Goal: Task Accomplishment & Management: Complete application form

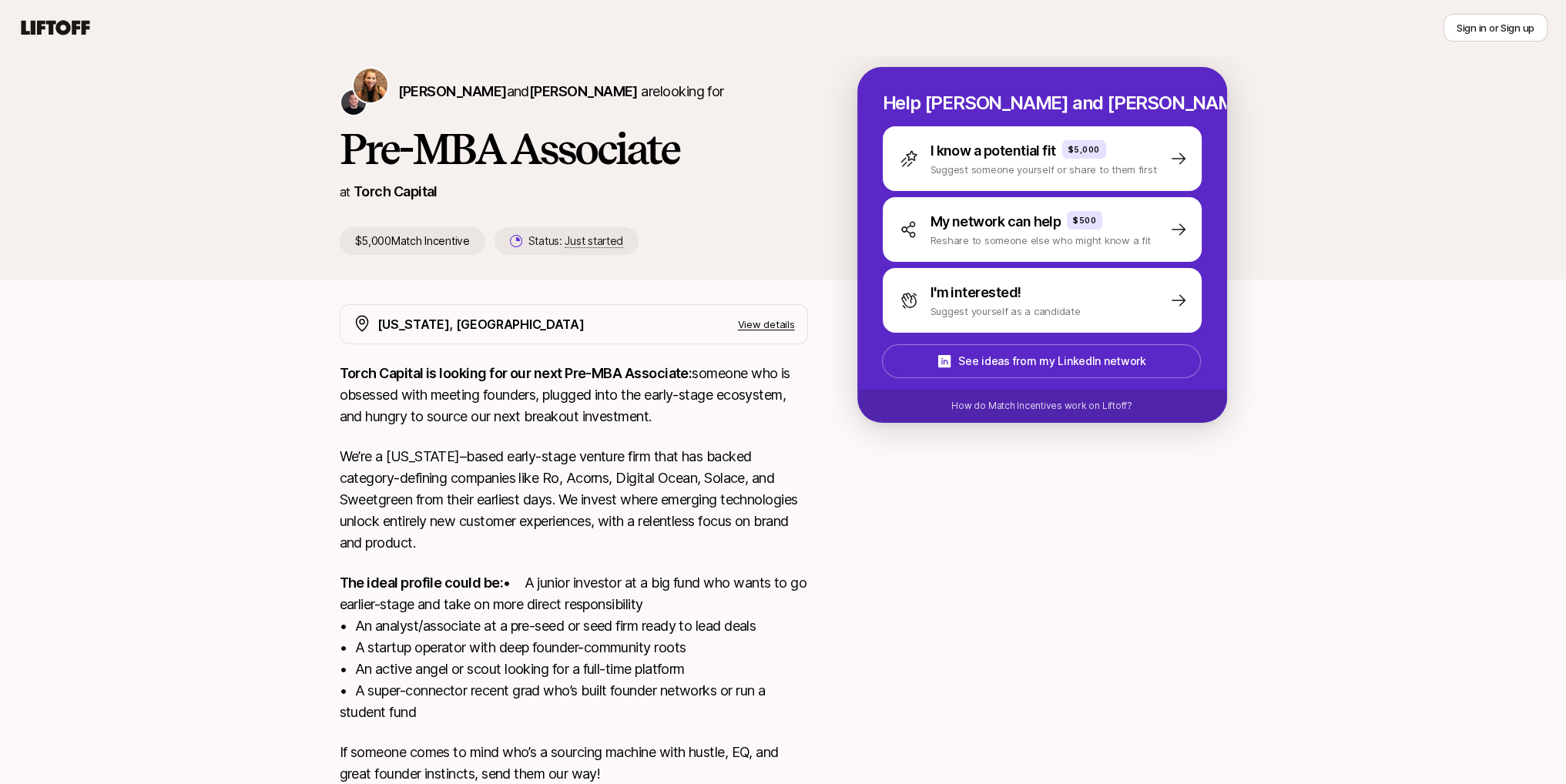
scroll to position [77, 0]
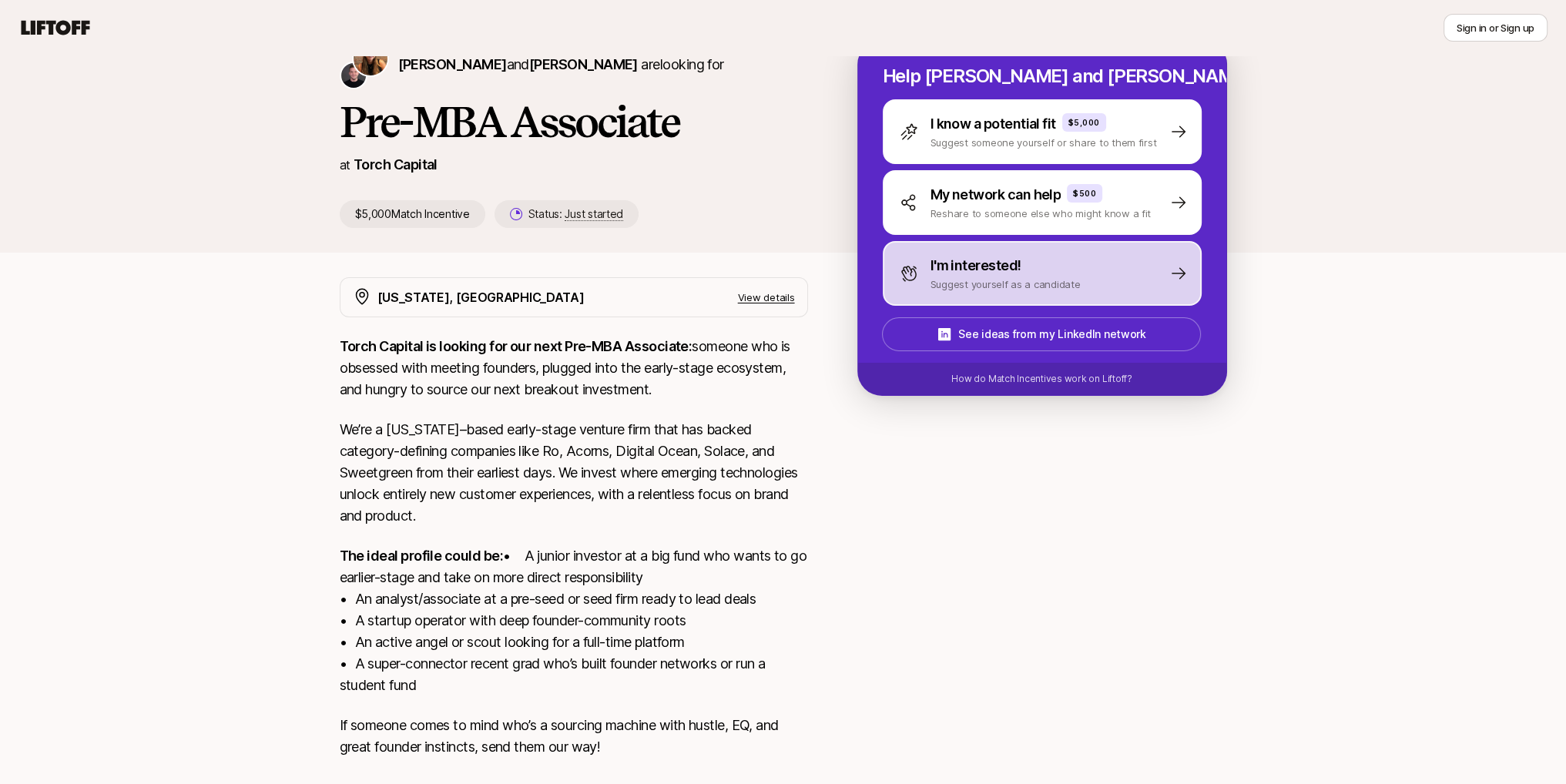
click at [1137, 263] on div "I'm interested! Suggest yourself as a candidate" at bounding box center [1042, 273] width 319 height 64
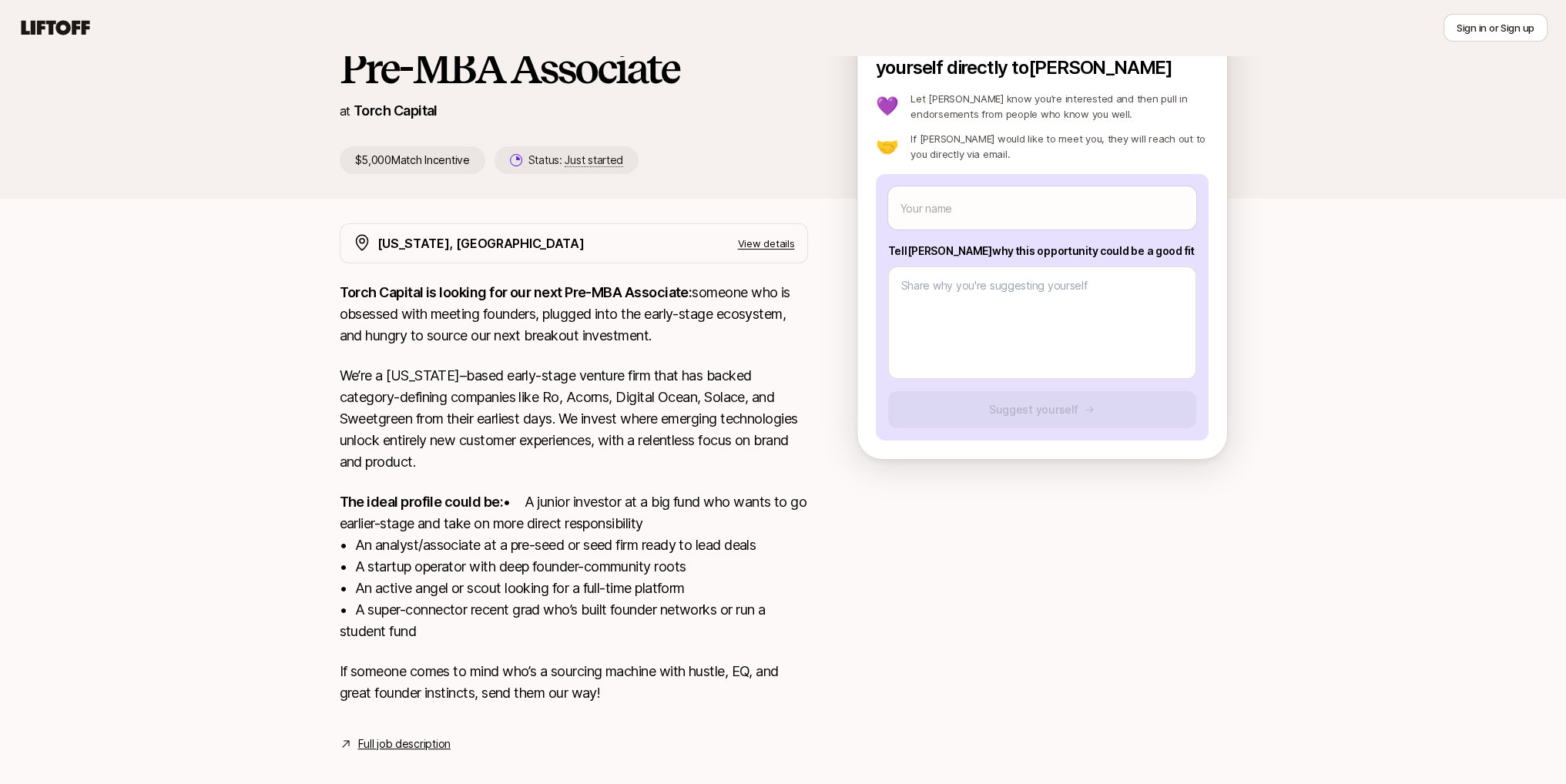
scroll to position [94, 0]
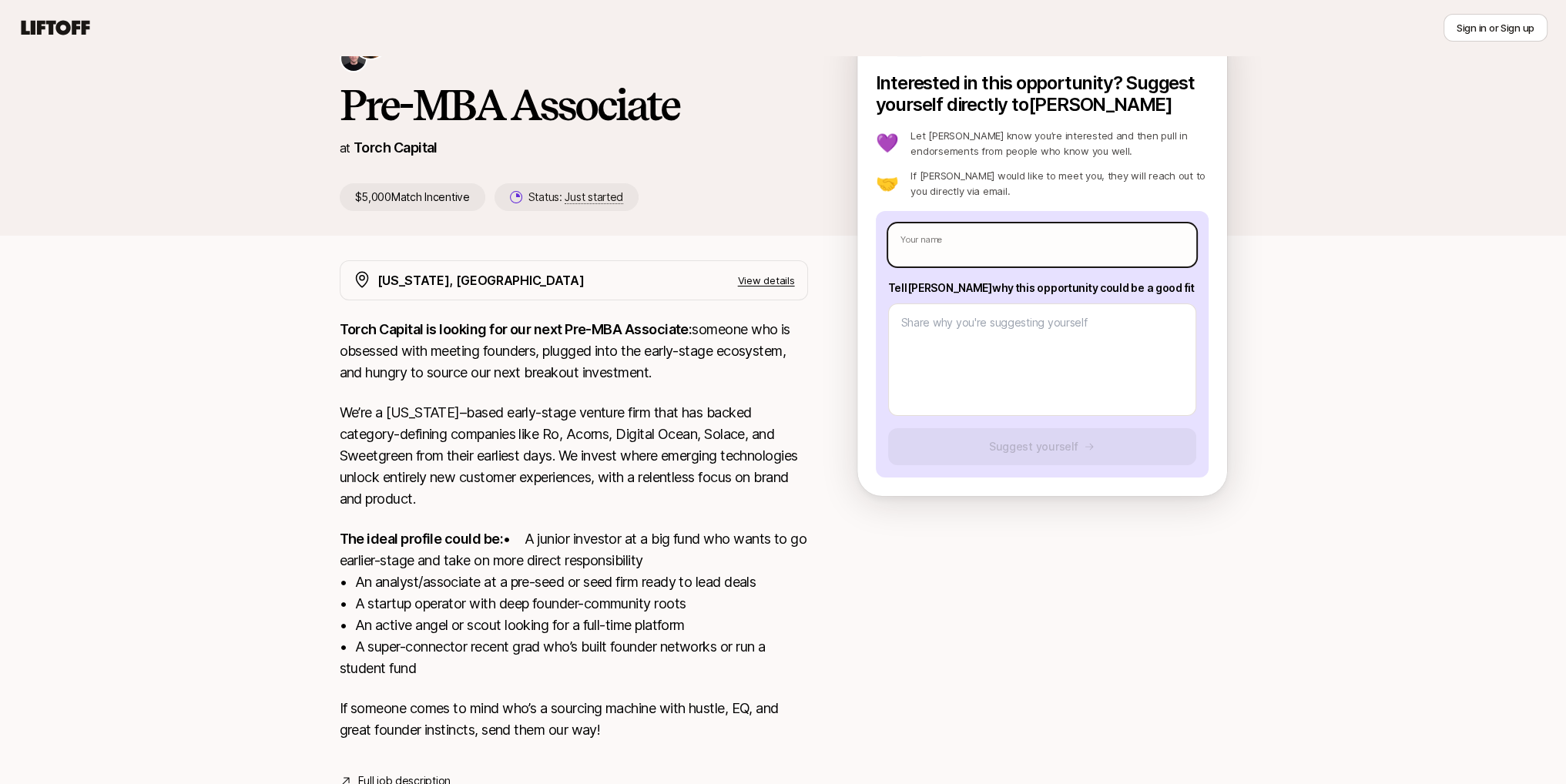
click at [944, 246] on input "text" at bounding box center [1042, 245] width 308 height 43
type textarea "x"
type input "K"
type textarea "x"
type input "Kel"
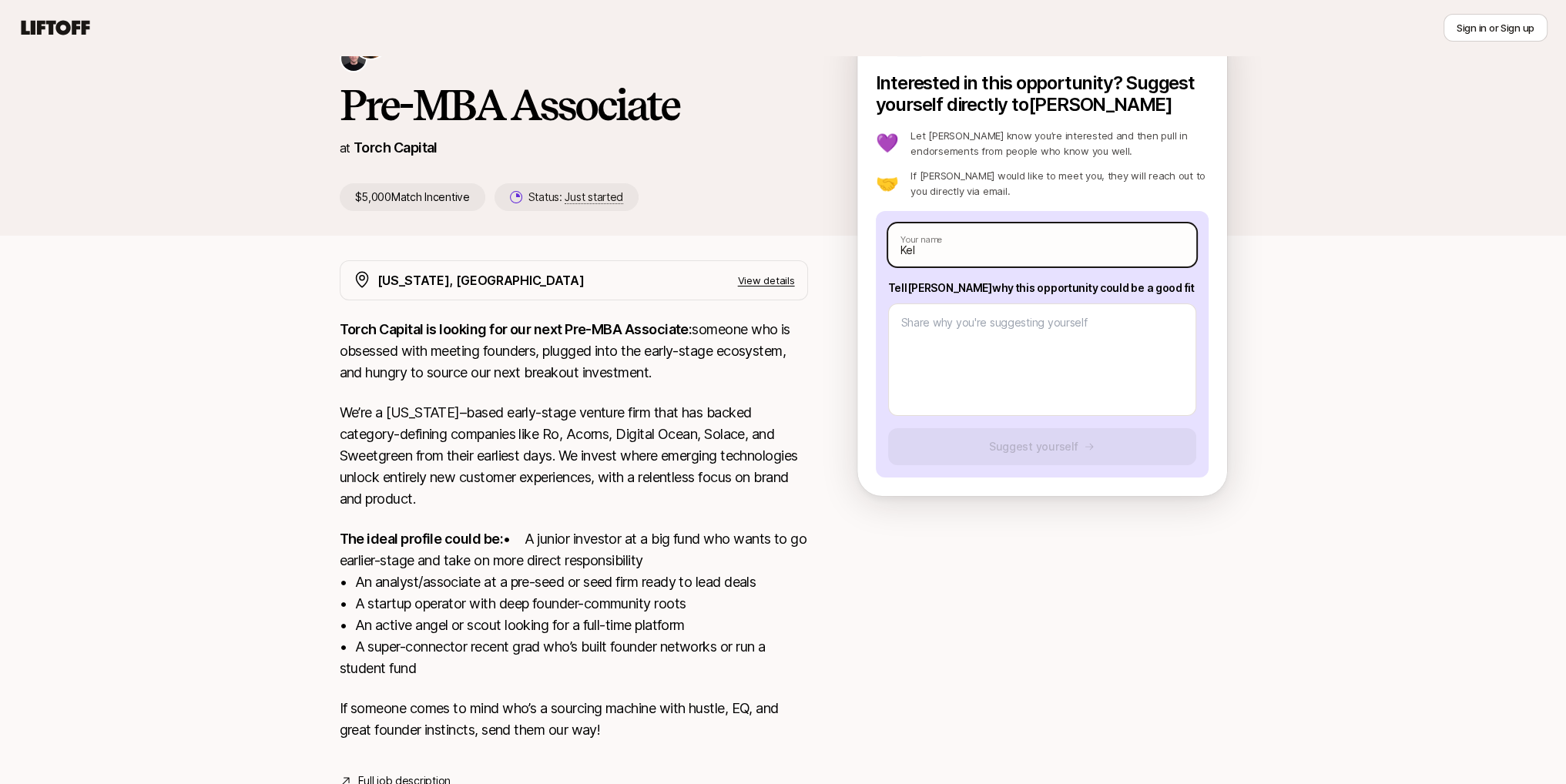
type textarea "x"
type input "Kelv"
type textarea "x"
type input "Kelvi"
type textarea "x"
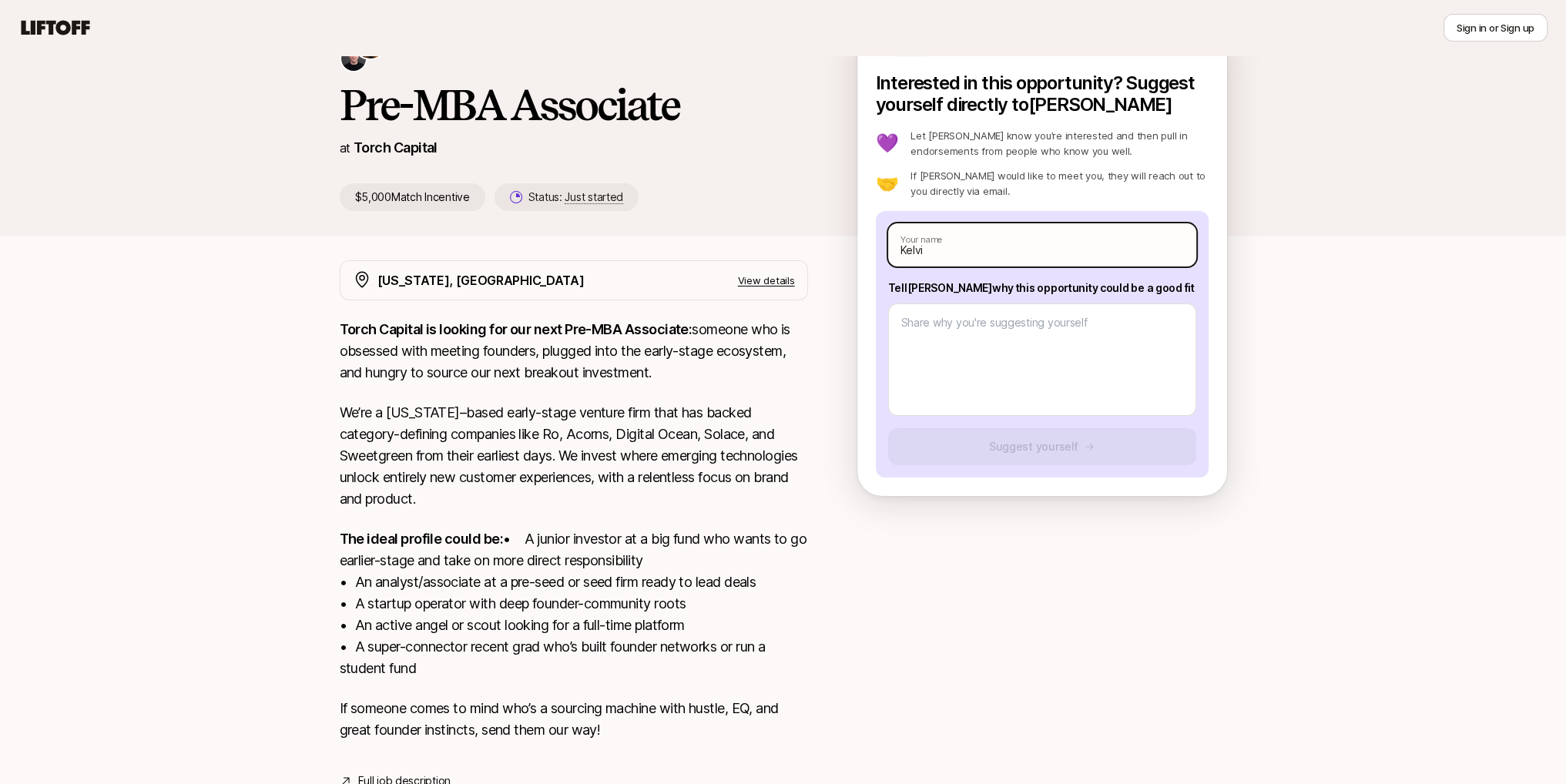
type input "[PERSON_NAME]"
type textarea "x"
type input "[PERSON_NAME]"
type textarea "x"
type input "[PERSON_NAME]"
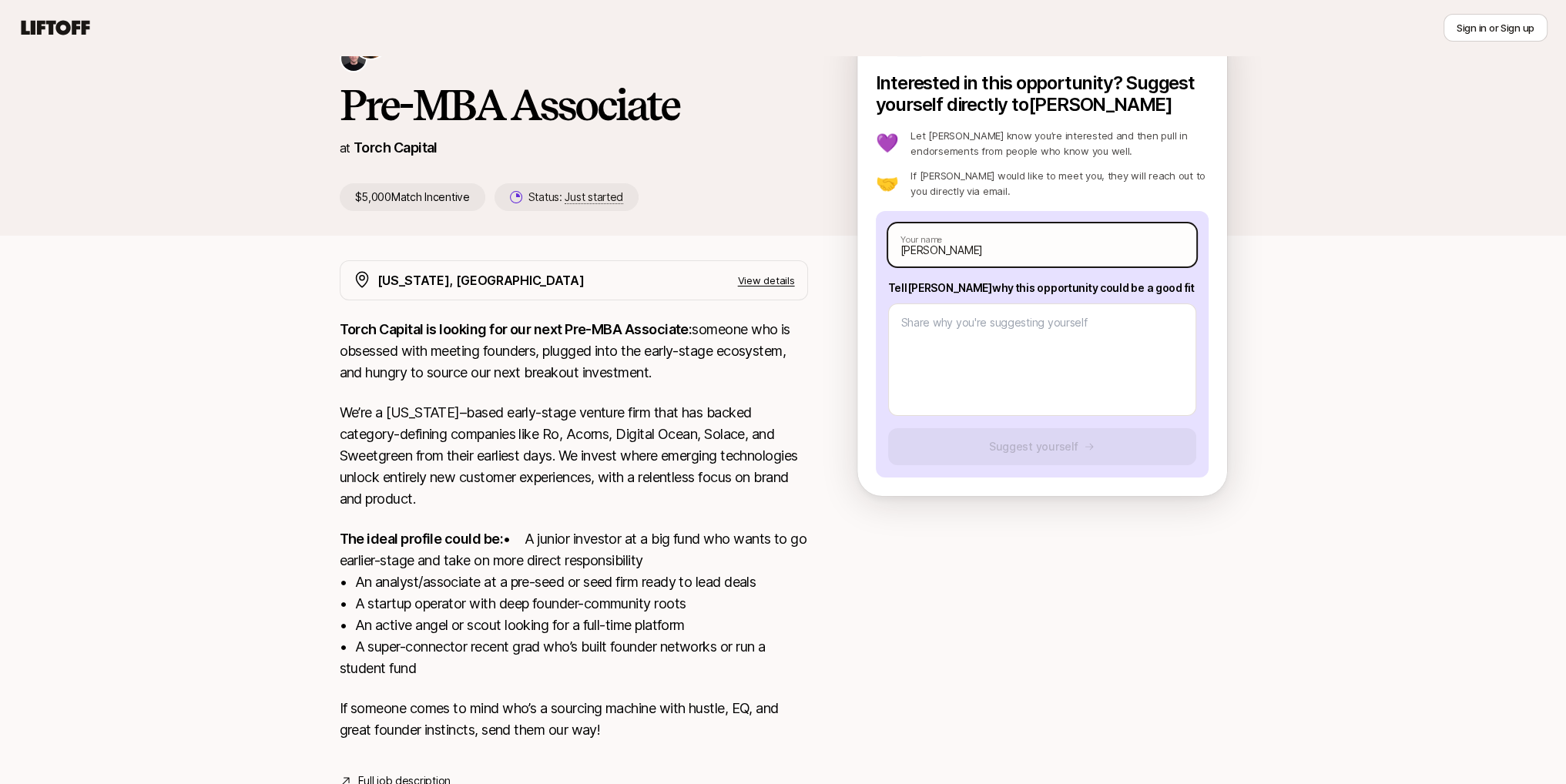
type textarea "x"
type input "[PERSON_NAME]"
type textarea "x"
type input "[PERSON_NAME]"
type textarea "x"
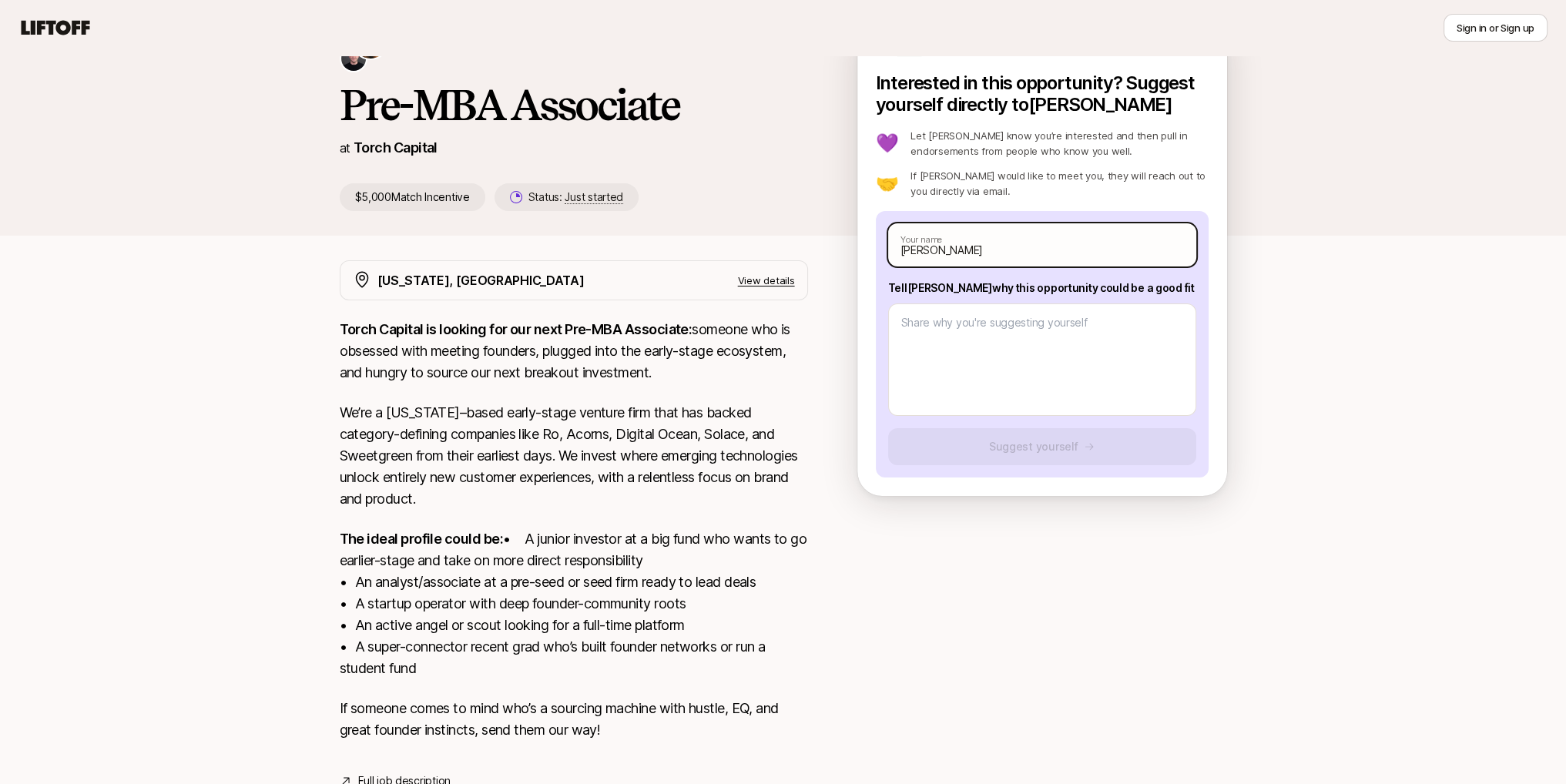
type input "[PERSON_NAME]"
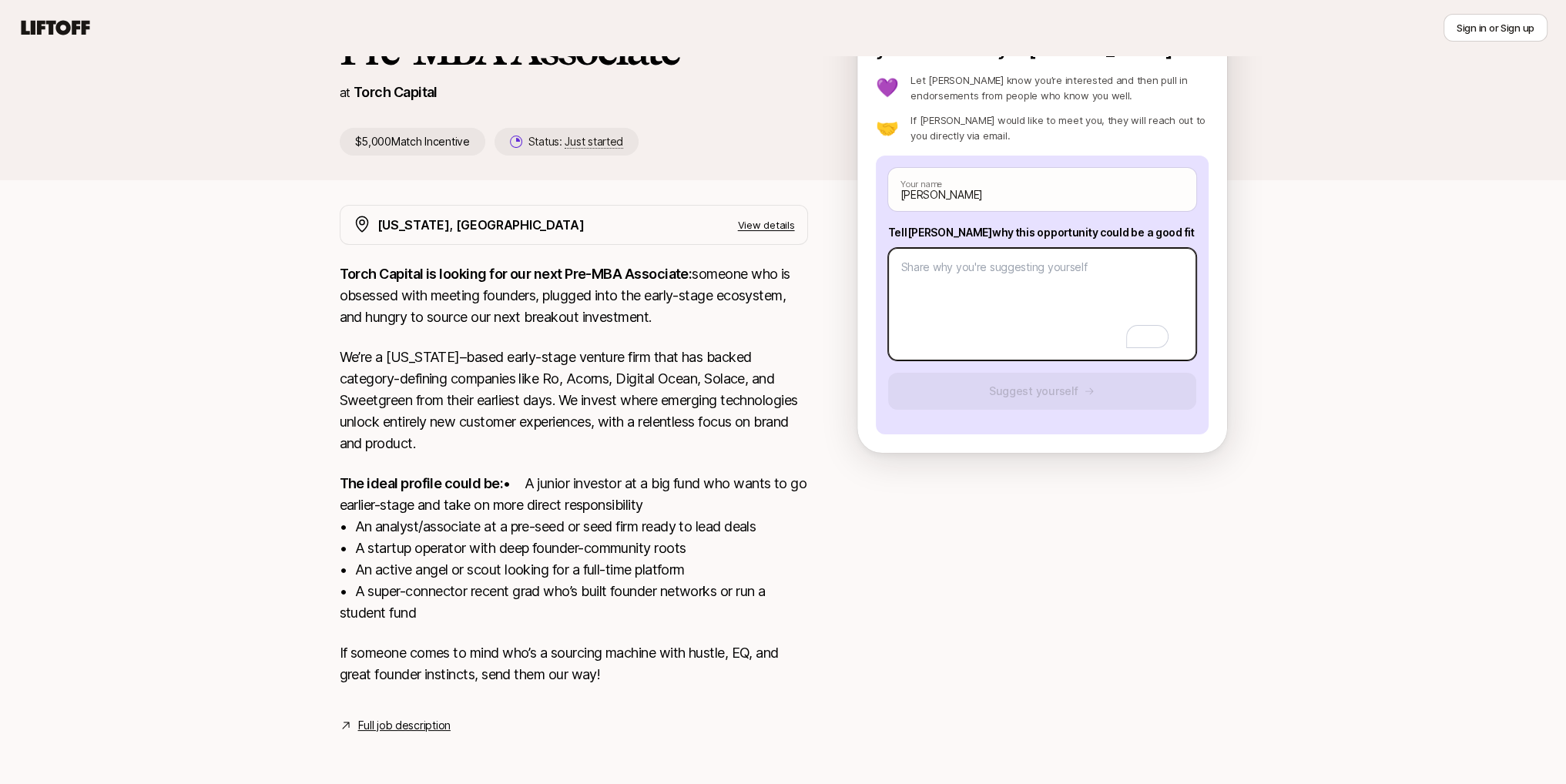
scroll to position [171, 0]
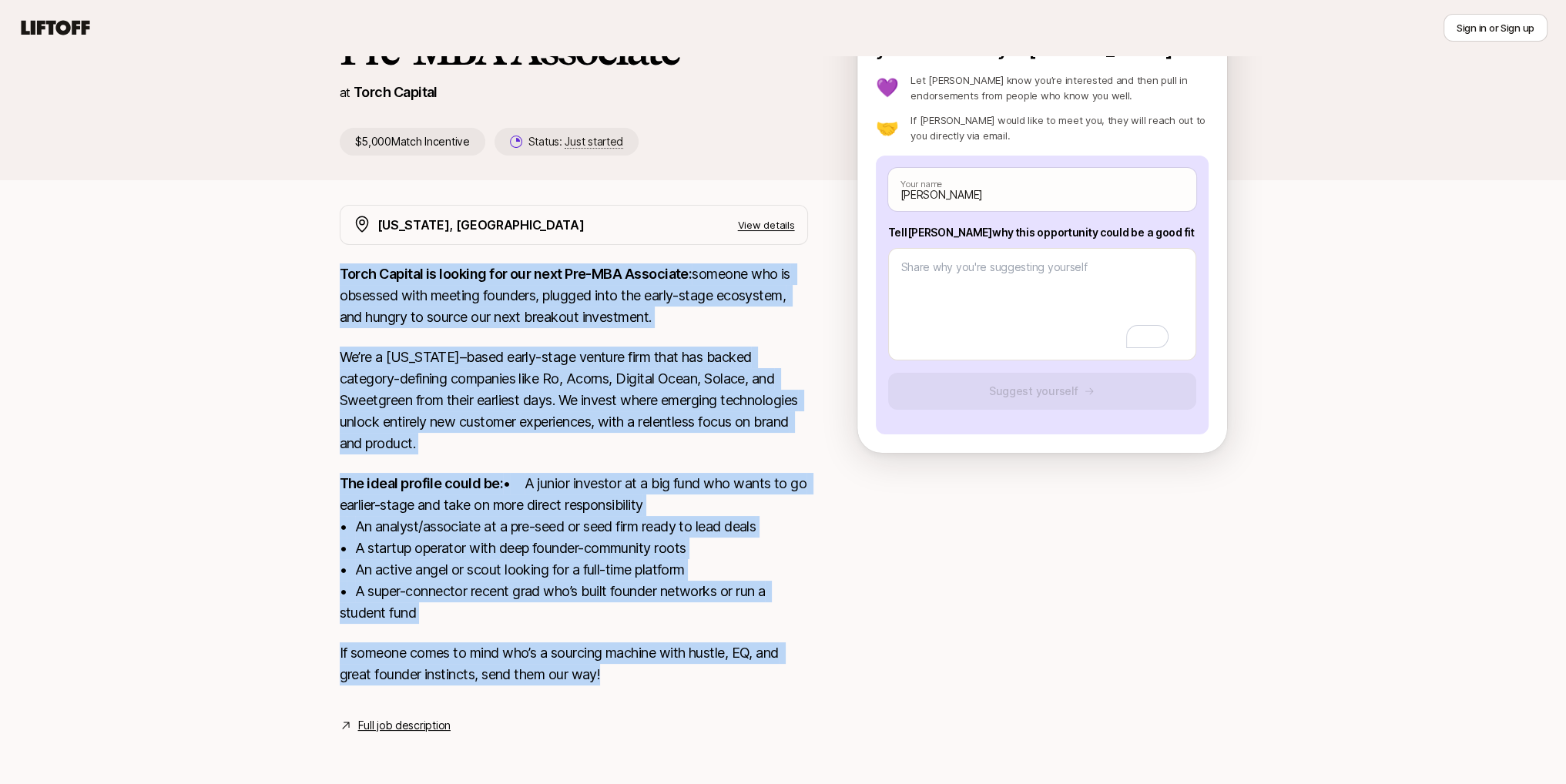
drag, startPoint x: 336, startPoint y: 255, endPoint x: 509, endPoint y: 712, distance: 488.6
click at [646, 673] on div "[US_STATE], [GEOGRAPHIC_DATA] View details Torch Capital is looking for our nex…" at bounding box center [783, 469] width 924 height 530
click at [400, 727] on link "Full job description" at bounding box center [404, 726] width 93 height 19
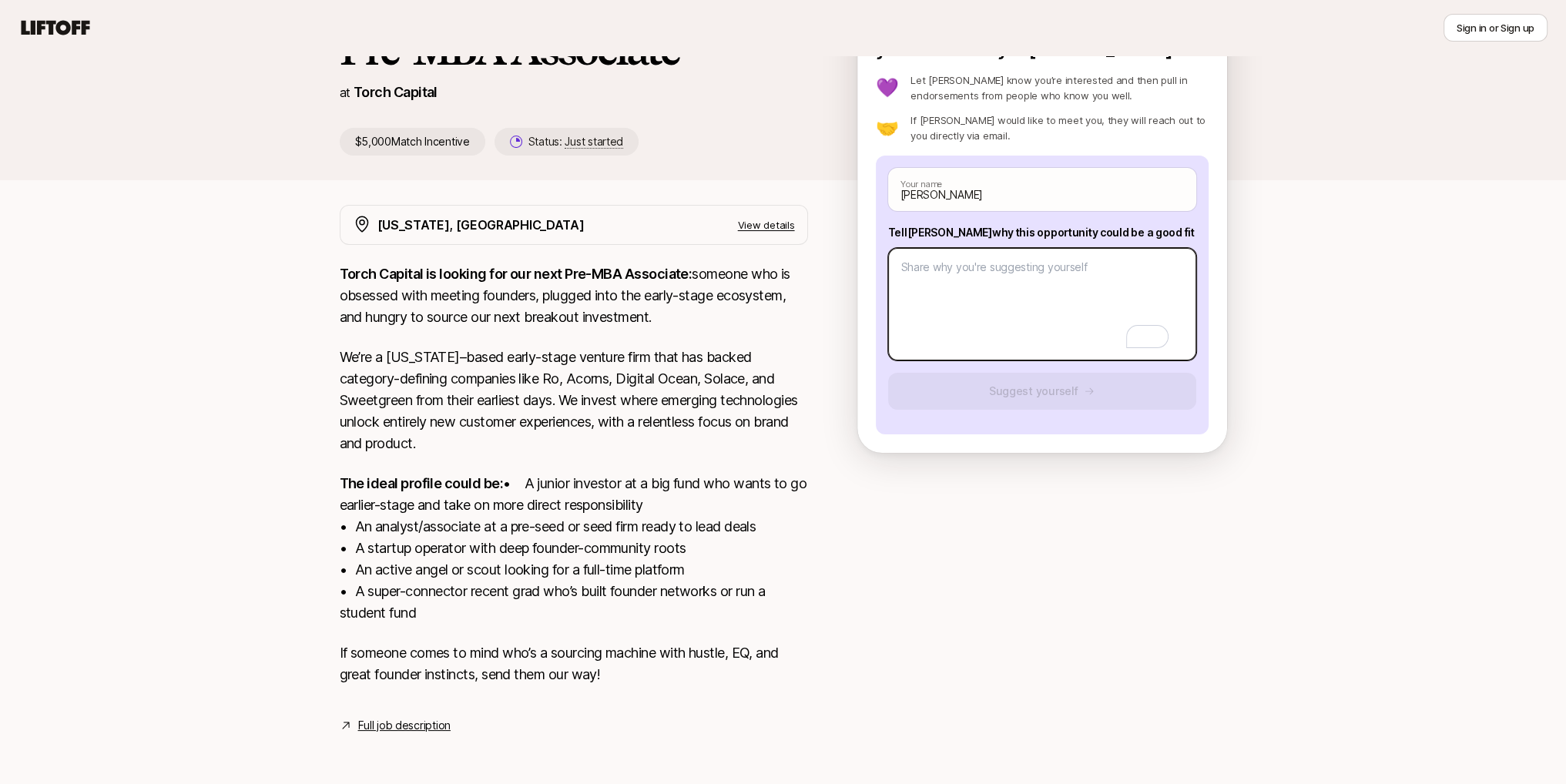
click at [1005, 267] on textarea "To enrich screen reader interactions, please activate Accessibility in Grammarl…" at bounding box center [1042, 304] width 308 height 112
paste textarea "Loremi dolorsit ametcon – A elit seddo eiusmo temporincidid utlabo etd magnaali…"
type textarea "x"
type textarea "Loremi dolorsit ametcon – A elit seddo eiusmo temporincidid utlabo etd magnaali…"
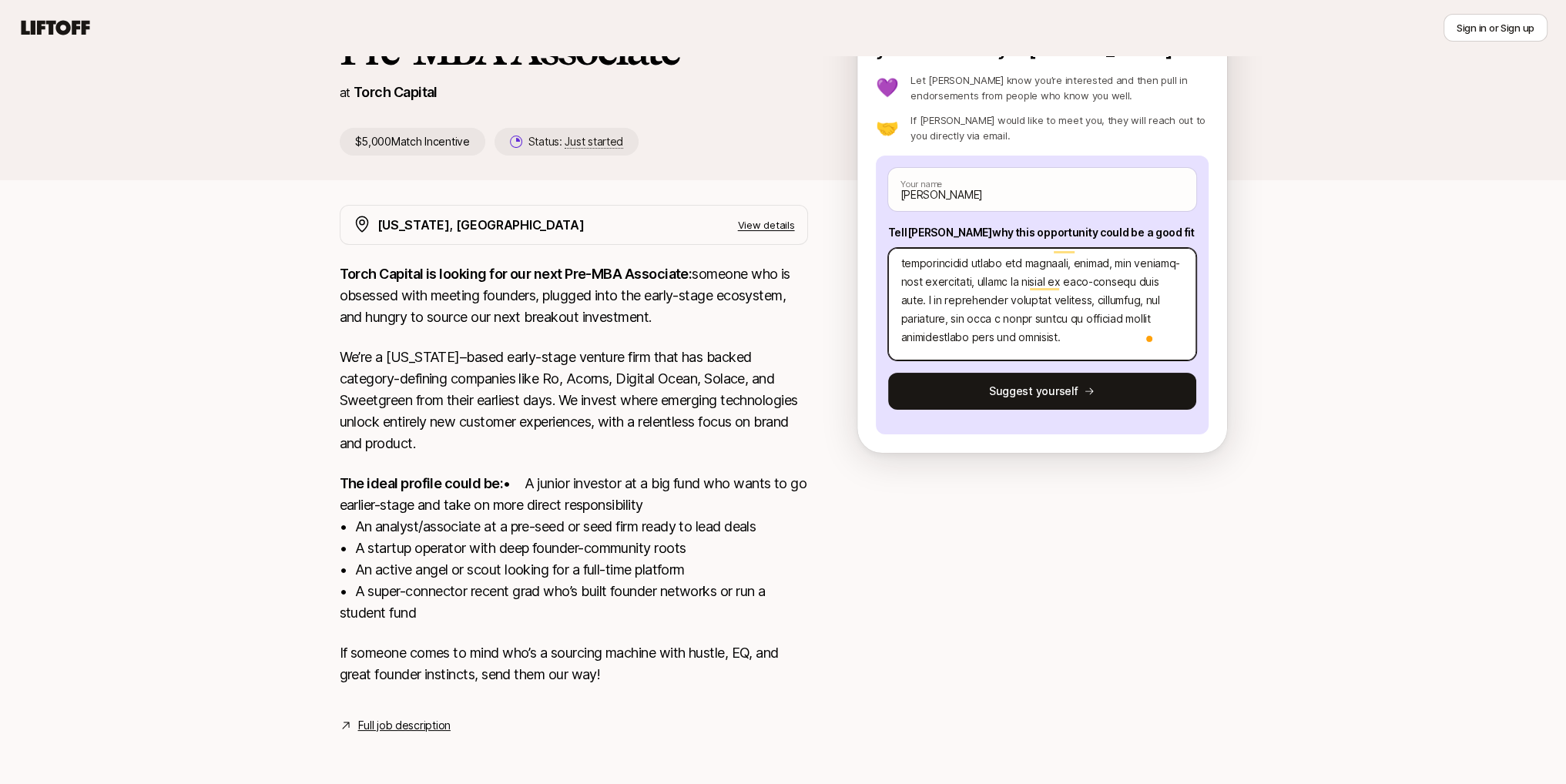
scroll to position [0, 0]
click at [903, 248] on textarea "To enrich screen reader interactions, please activate Accessibility in Grammarl…" at bounding box center [1042, 304] width 308 height 112
type textarea "x"
type textarea "3Loremi dolorsit ametcon – A elit seddo eiusmo temporincidid utlabo etd magnaal…"
type textarea "x"
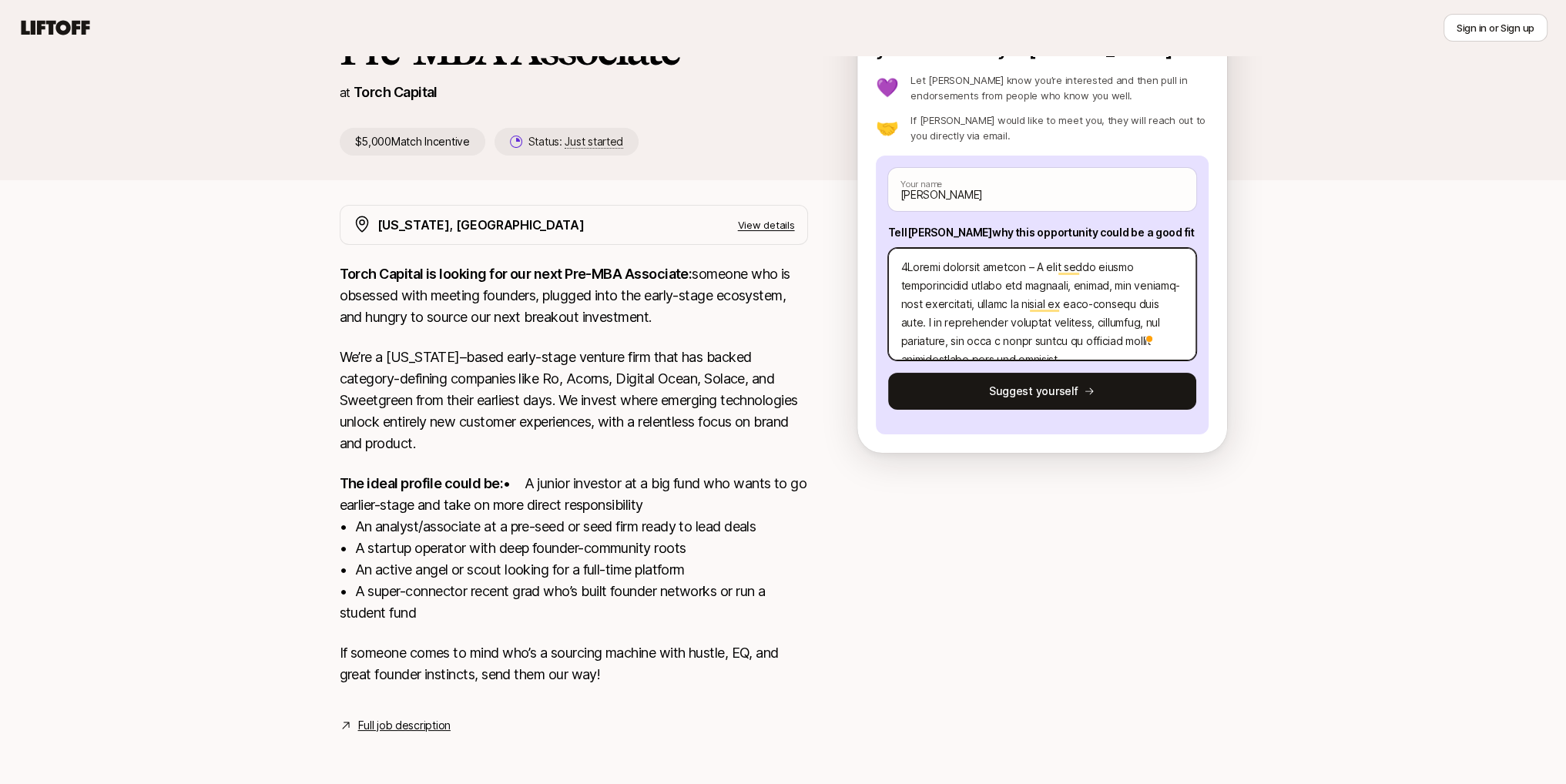
type textarea "8.Loremi dolorsit ametcon – A elit seddo eiusmo temporincidid utlabo etd magnaa…"
type textarea "x"
type textarea "6. Loremi dolorsit ametcon – A elit seddo eiusmo temporincidid utlabo etd magna…"
click at [896, 315] on textarea "To enrich screen reader interactions, please activate Accessibility in Grammarl…" at bounding box center [1042, 304] width 308 height 112
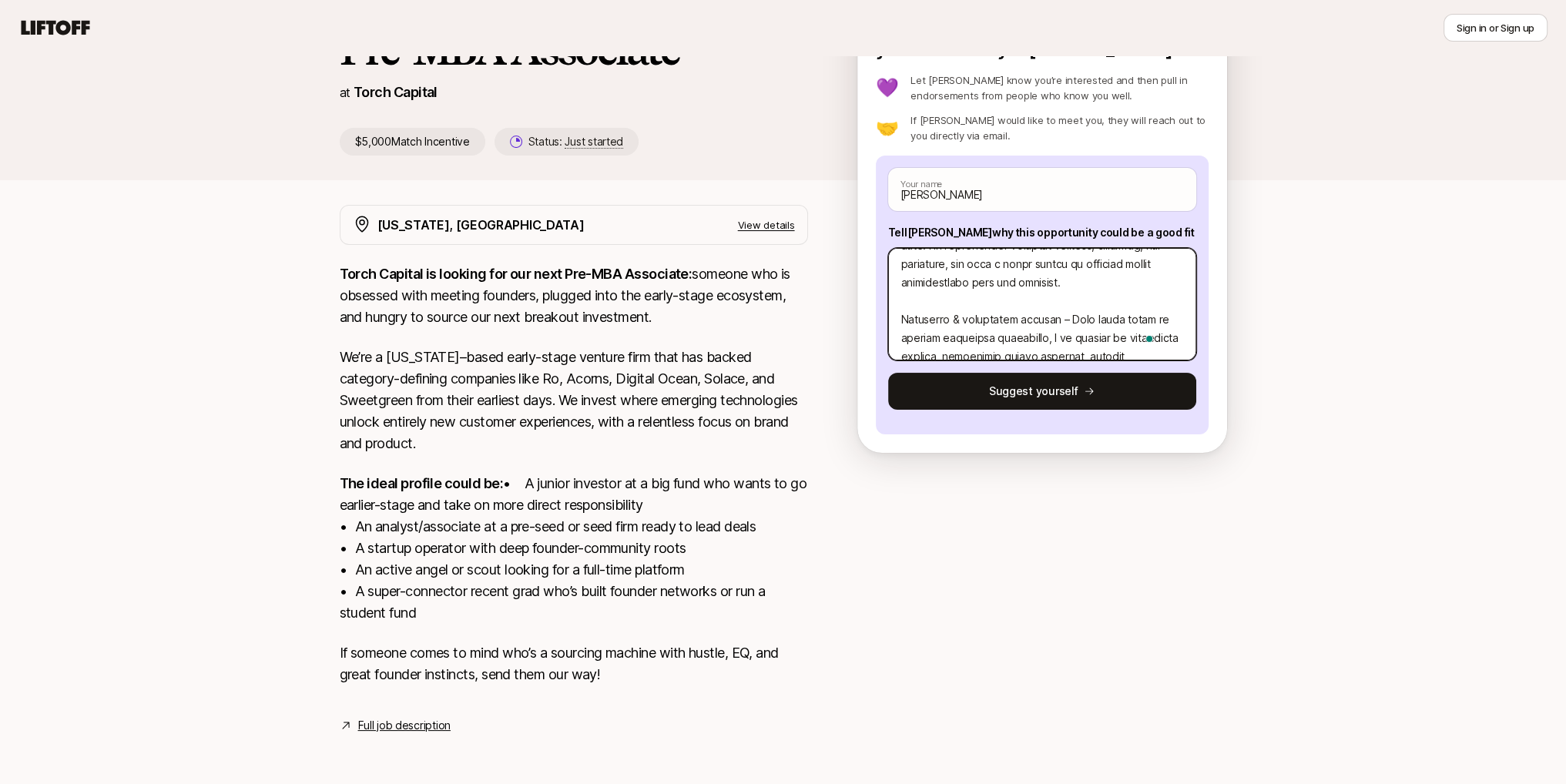
type textarea "x"
type textarea "9. Loremi dolorsit ametcon – A elit seddo eiusmo temporincidid utlabo etd magna…"
type textarea "x"
type textarea "0. Loremi dolorsit ametcon – A elit seddo eiusmo temporincidid utlabo etd magna…"
type textarea "x"
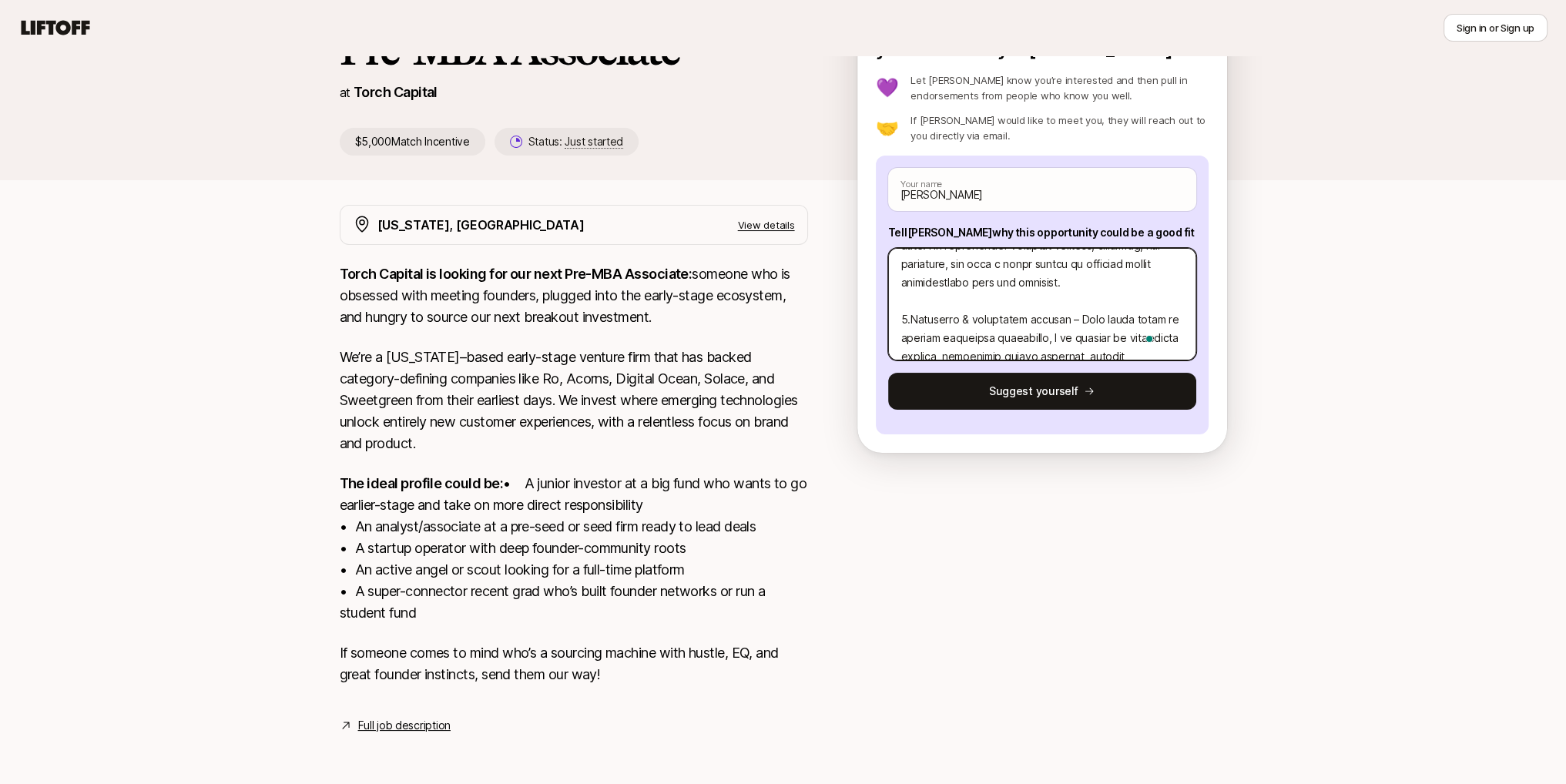
type textarea "0. Loremi dolorsit ametcon – A elit seddo eiusmo temporincidid utlabo etd magna…"
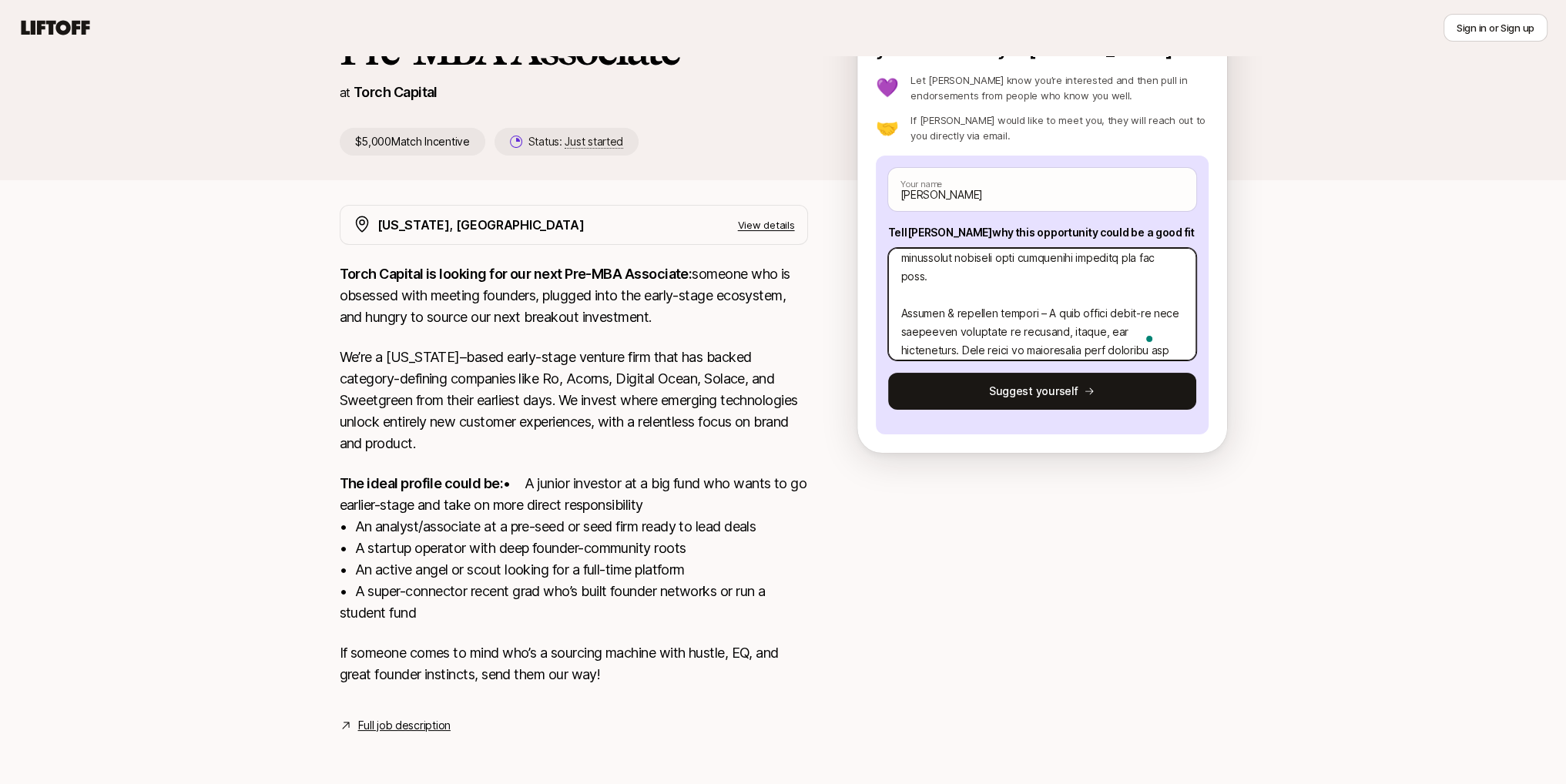
click at [901, 308] on textarea "To enrich screen reader interactions, please activate Accessibility in Grammarl…" at bounding box center [1042, 304] width 308 height 112
type textarea "x"
type textarea "6. Loremi dolorsit ametcon – A elit seddo eiusmo temporincidid utlabo etd magna…"
type textarea "x"
type textarea "7. Loremi dolorsit ametcon – A elit seddo eiusmo temporincidid utlabo etd magna…"
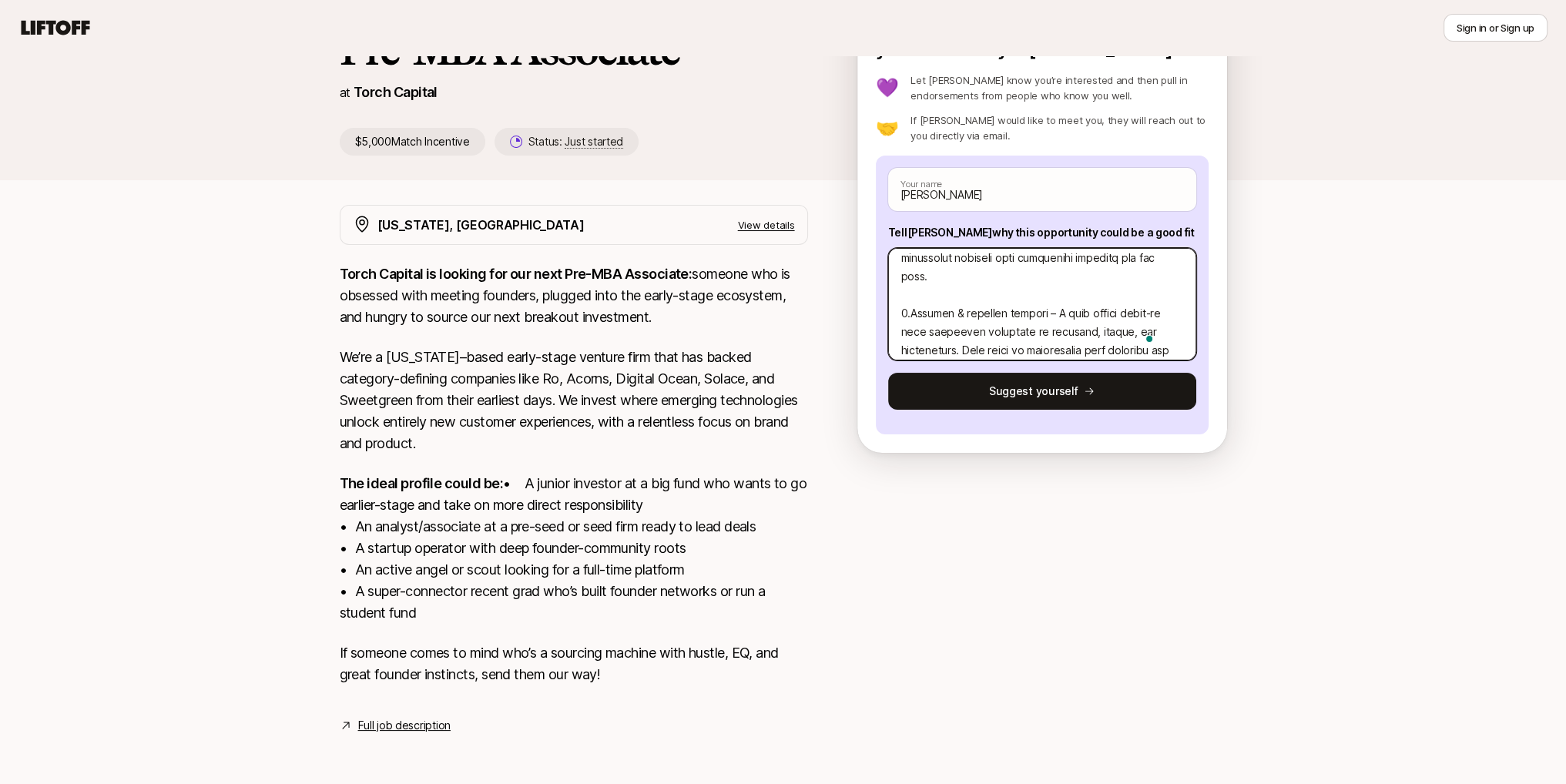
type textarea "x"
type textarea "3. Loremi dolorsit ametcon – A elit seddo eiusmo temporincidid utlabo etd magna…"
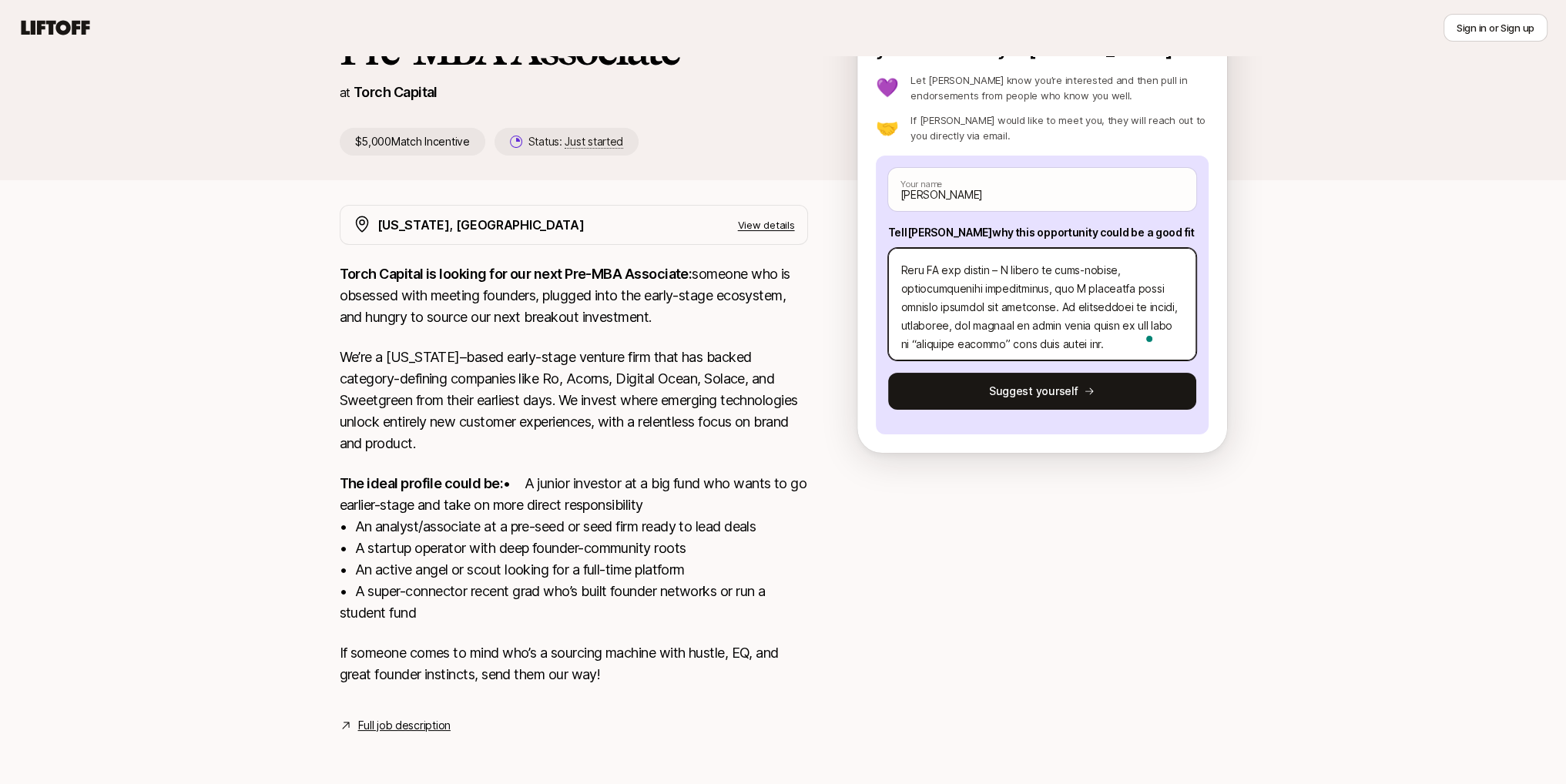
click at [897, 266] on textarea "To enrich screen reader interactions, please activate Accessibility in Grammarl…" at bounding box center [1042, 304] width 308 height 112
type textarea "x"
type textarea "5. Loremi dolorsit ametcon – A elit seddo eiusmo temporincidid utlabo etd magna…"
type textarea "x"
type textarea "7. Loremi dolorsit ametcon – A elit seddo eiusmo temporincidid utlabo etd magna…"
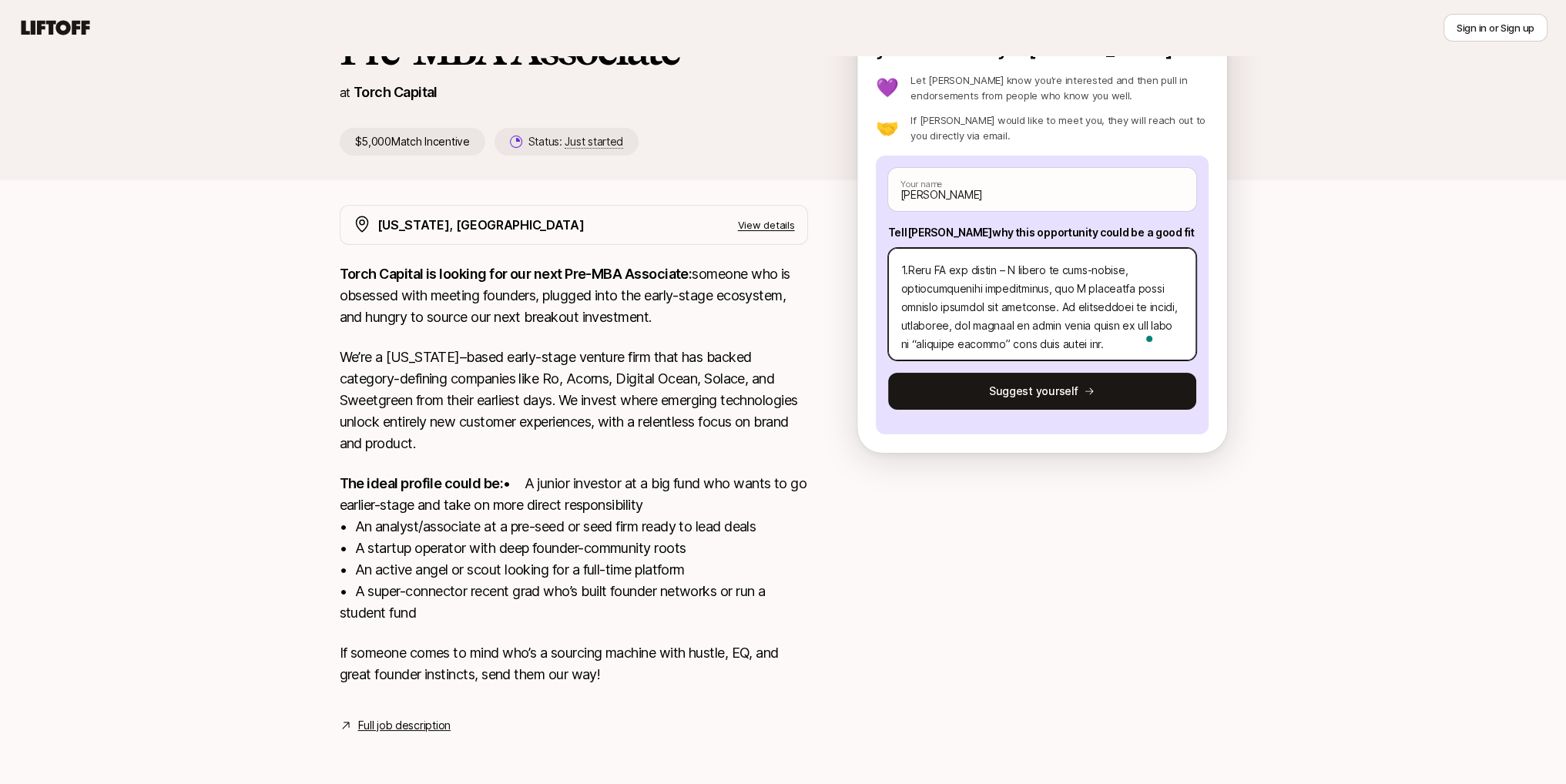
type textarea "x"
type textarea "1. Loremi dolorsit ametcon – A elit seddo eiusmo temporincidid utlabo etd magna…"
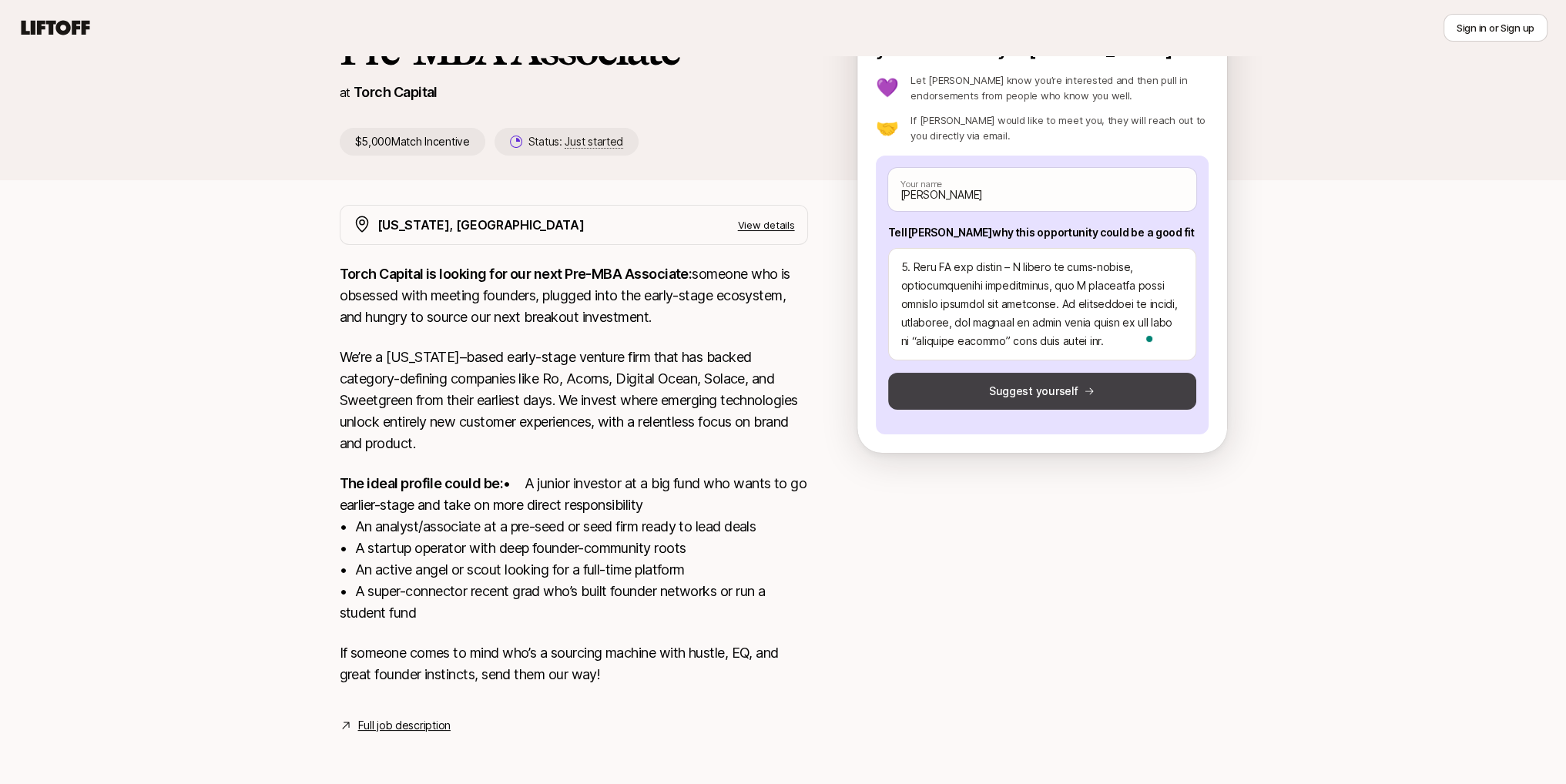
click at [1041, 373] on button "Suggest yourself" at bounding box center [1042, 391] width 308 height 37
type textarea "x"
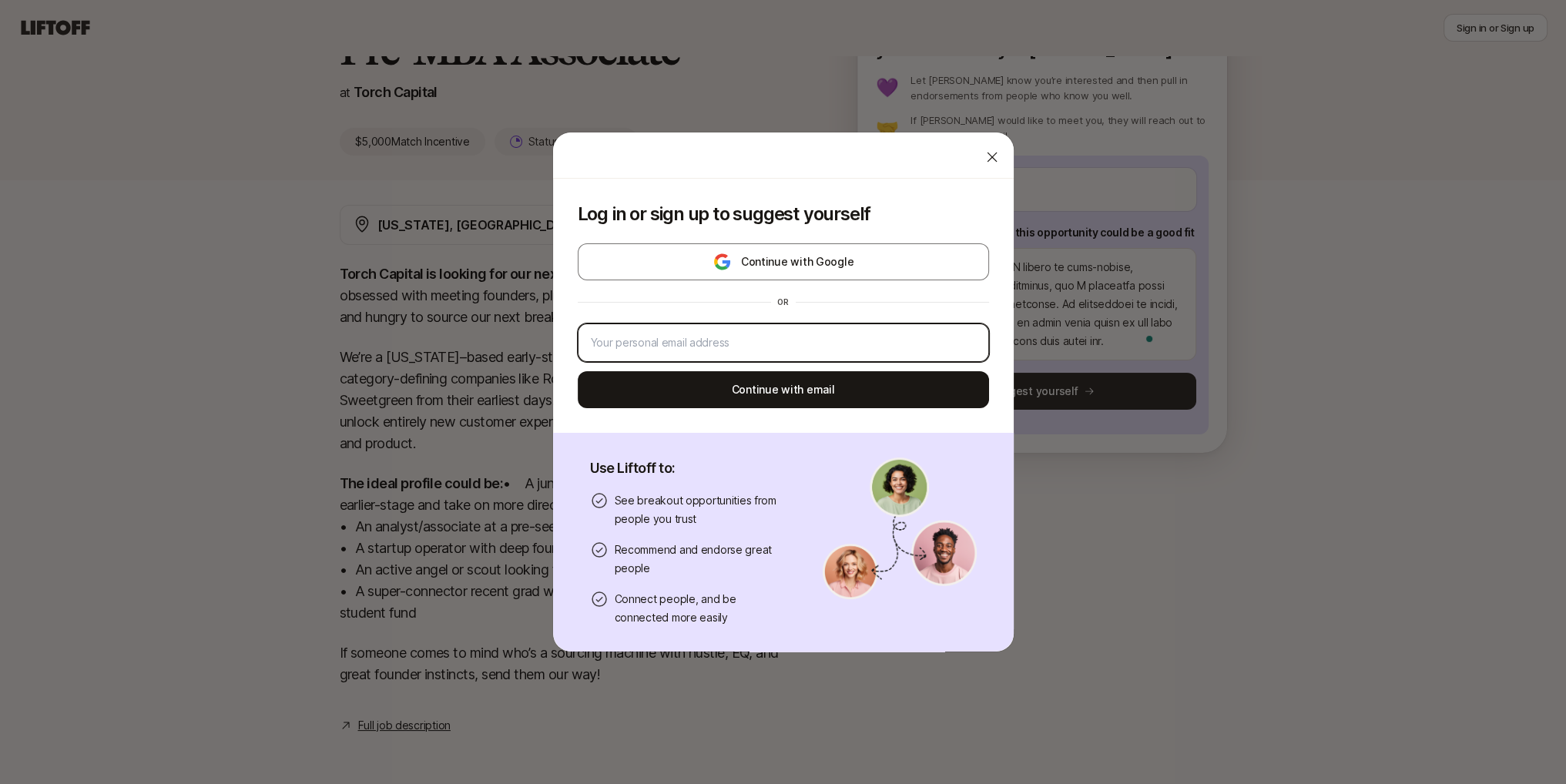
click at [741, 342] on input "email" at bounding box center [783, 343] width 385 height 19
type input "[EMAIL_ADDRESS][DOMAIN_NAME]"
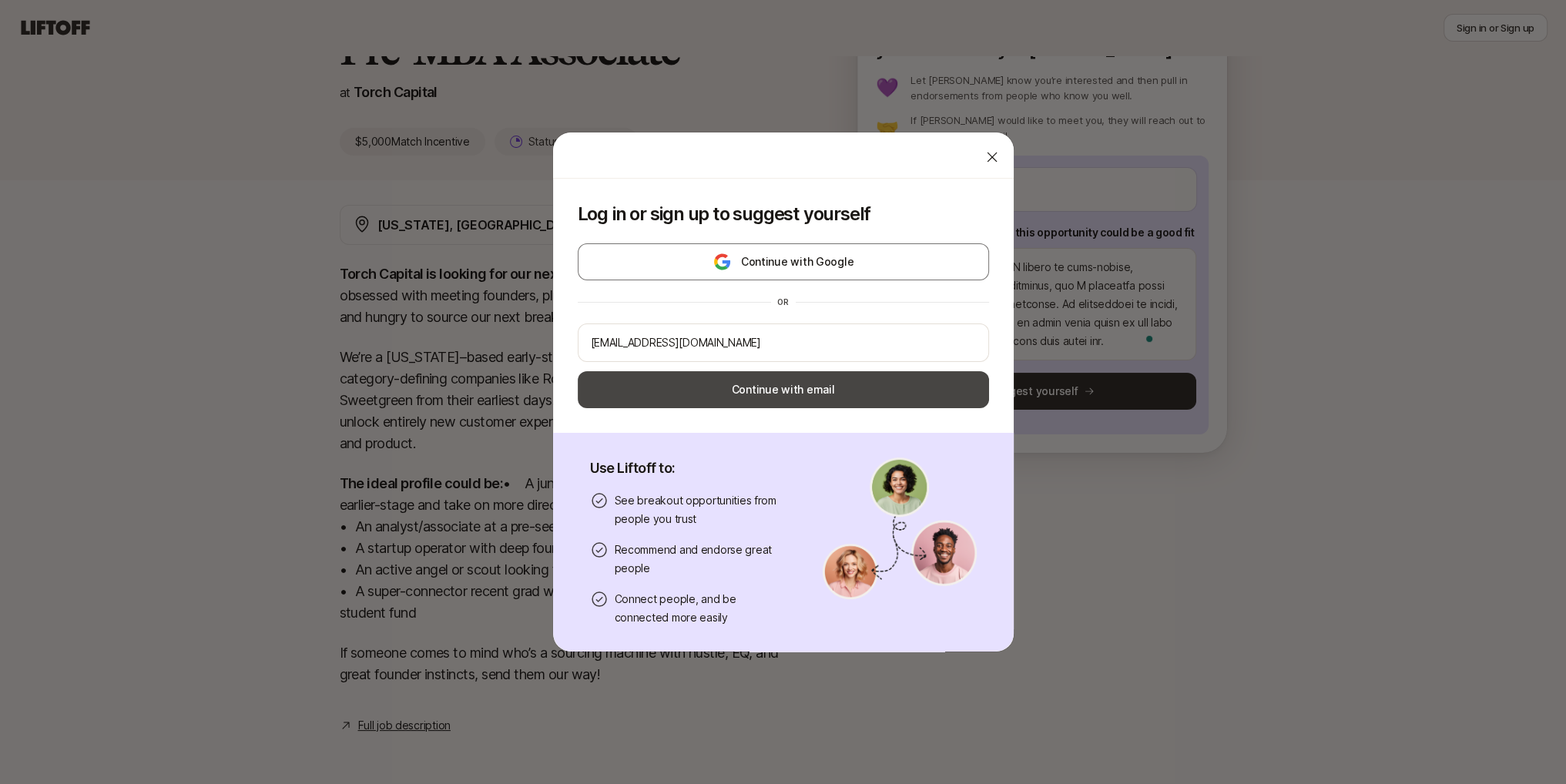
click at [763, 389] on button "Continue with email" at bounding box center [783, 389] width 411 height 37
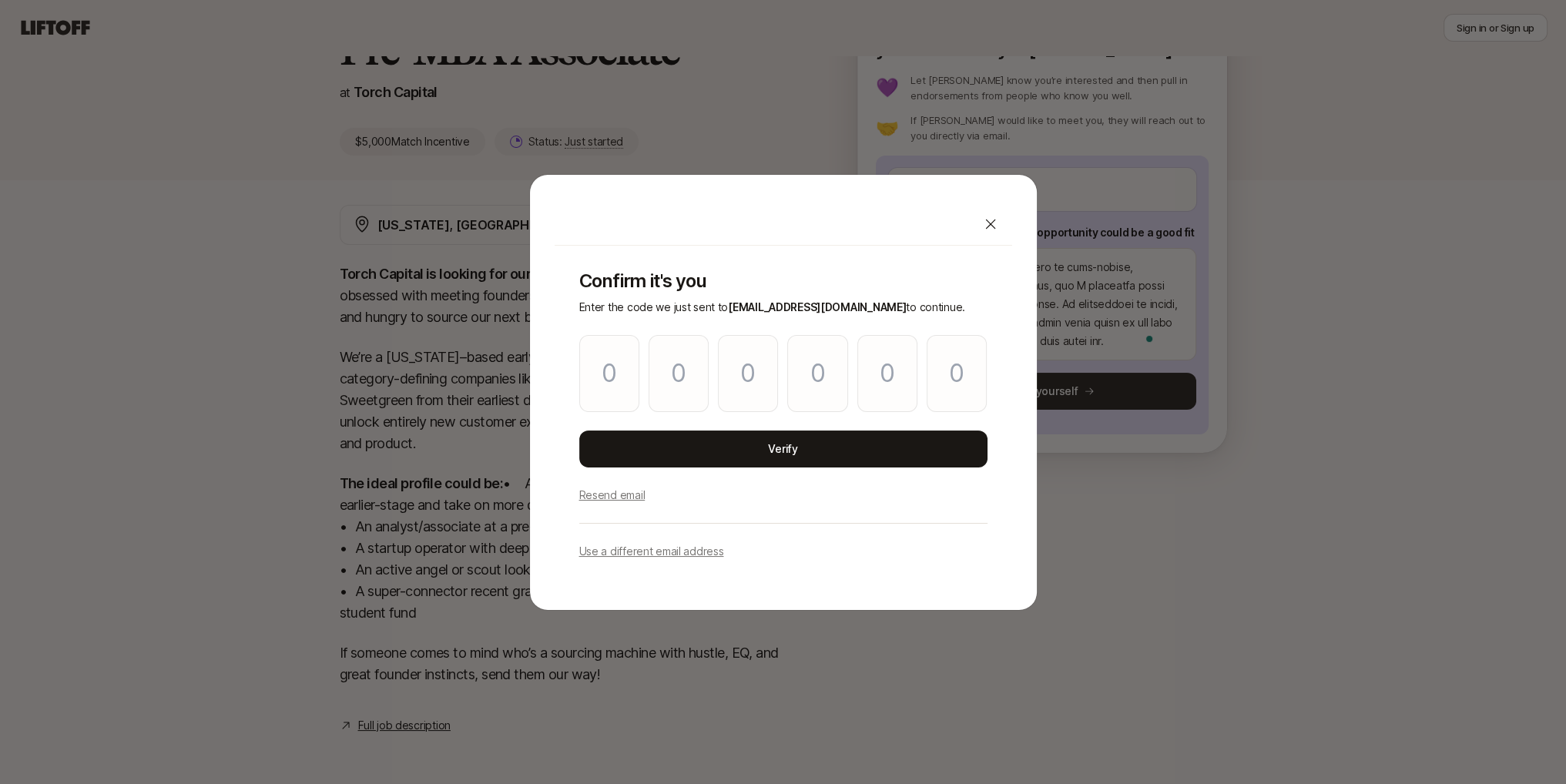
type input "3"
type input "6"
type input "5"
type input "1"
type input "9"
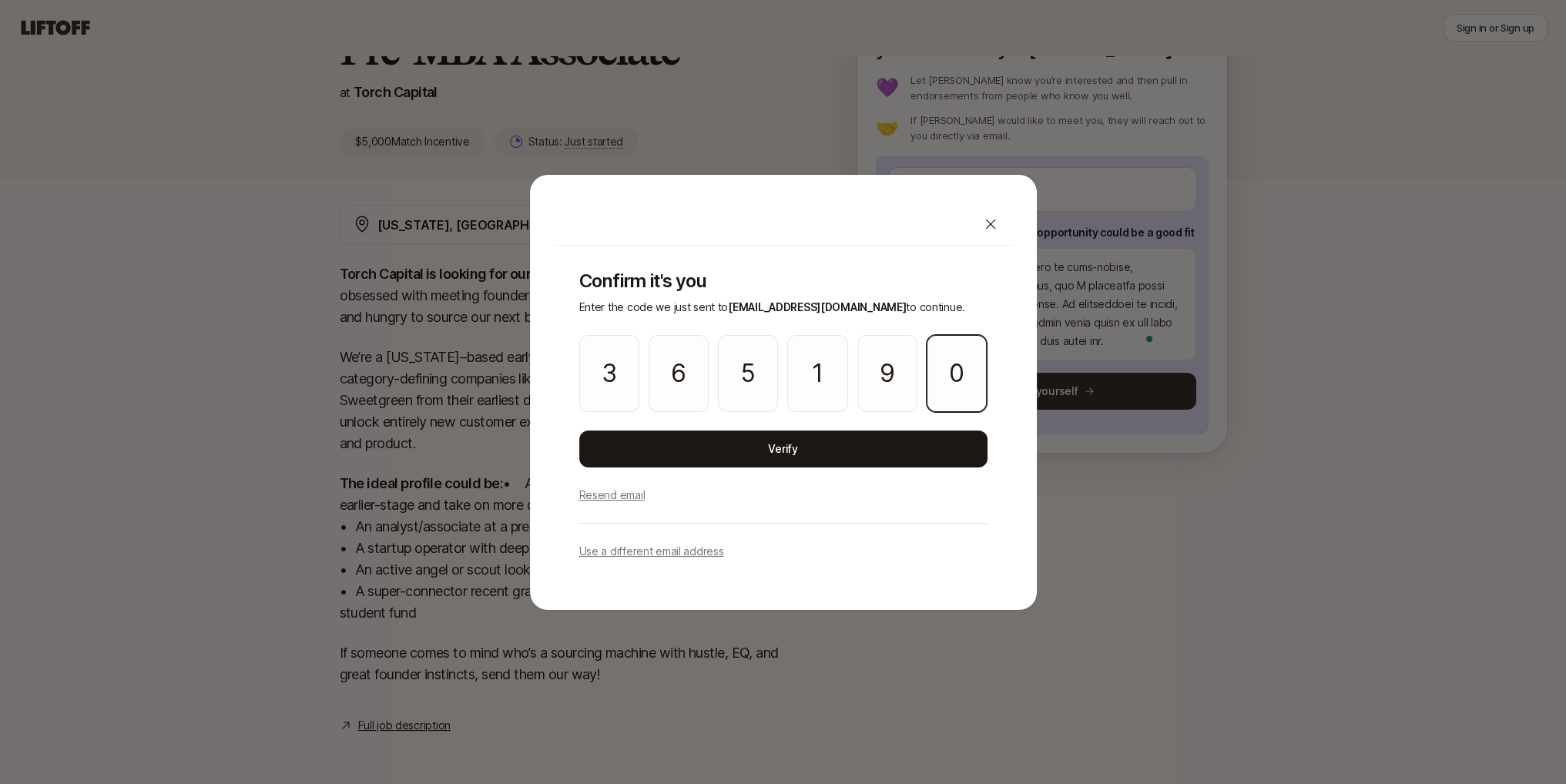
type input "0"
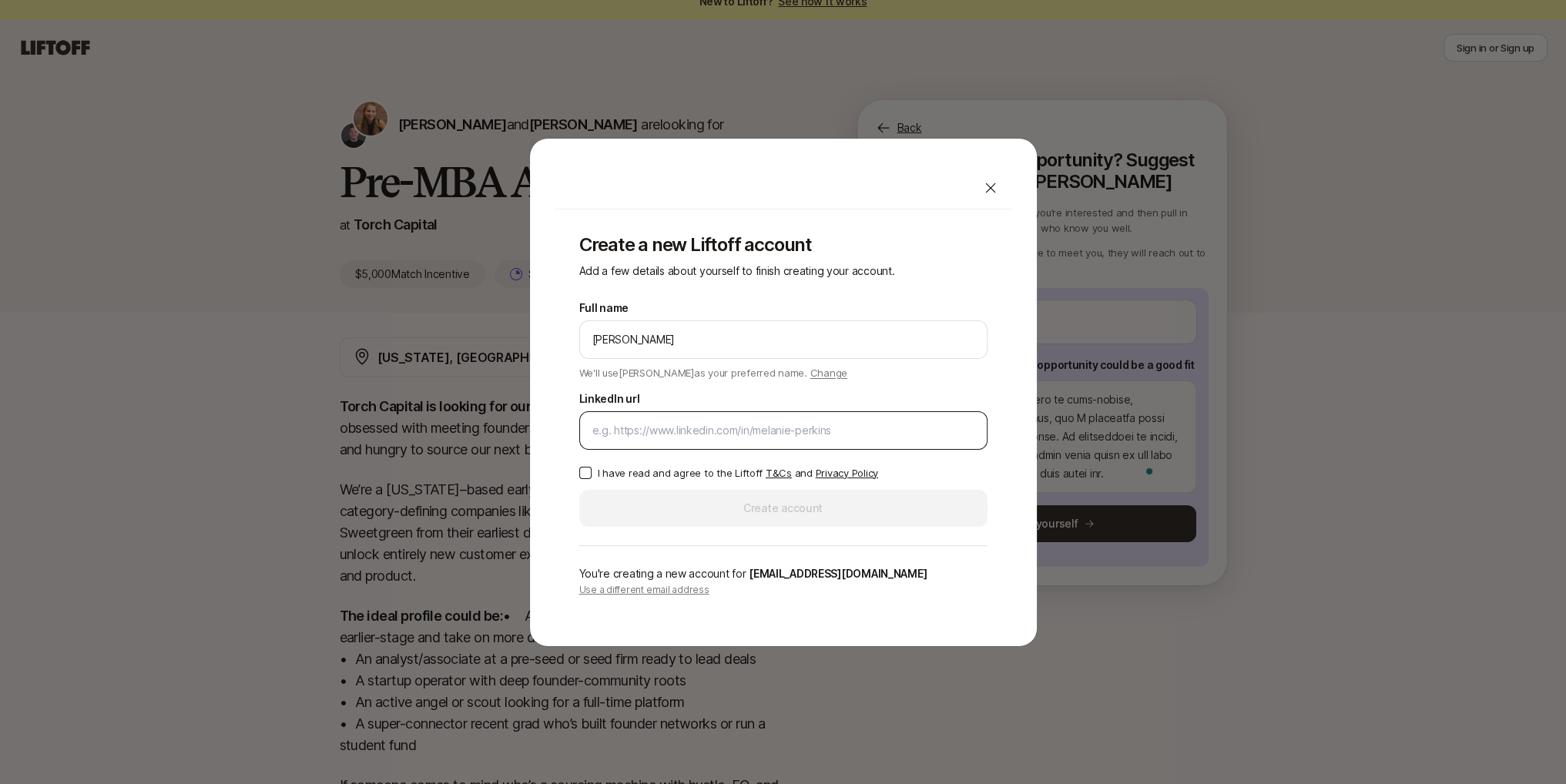
click at [648, 432] on input "LinkedIn url" at bounding box center [783, 431] width 382 height 19
click at [586, 474] on button "I have read and agree to the Liftoff T&Cs and Privacy Policy" at bounding box center [586, 473] width 13 height 13
click at [634, 434] on input "LinkedIn url" at bounding box center [783, 431] width 382 height 19
paste input "[URL][DOMAIN_NAME][PERSON_NAME]"
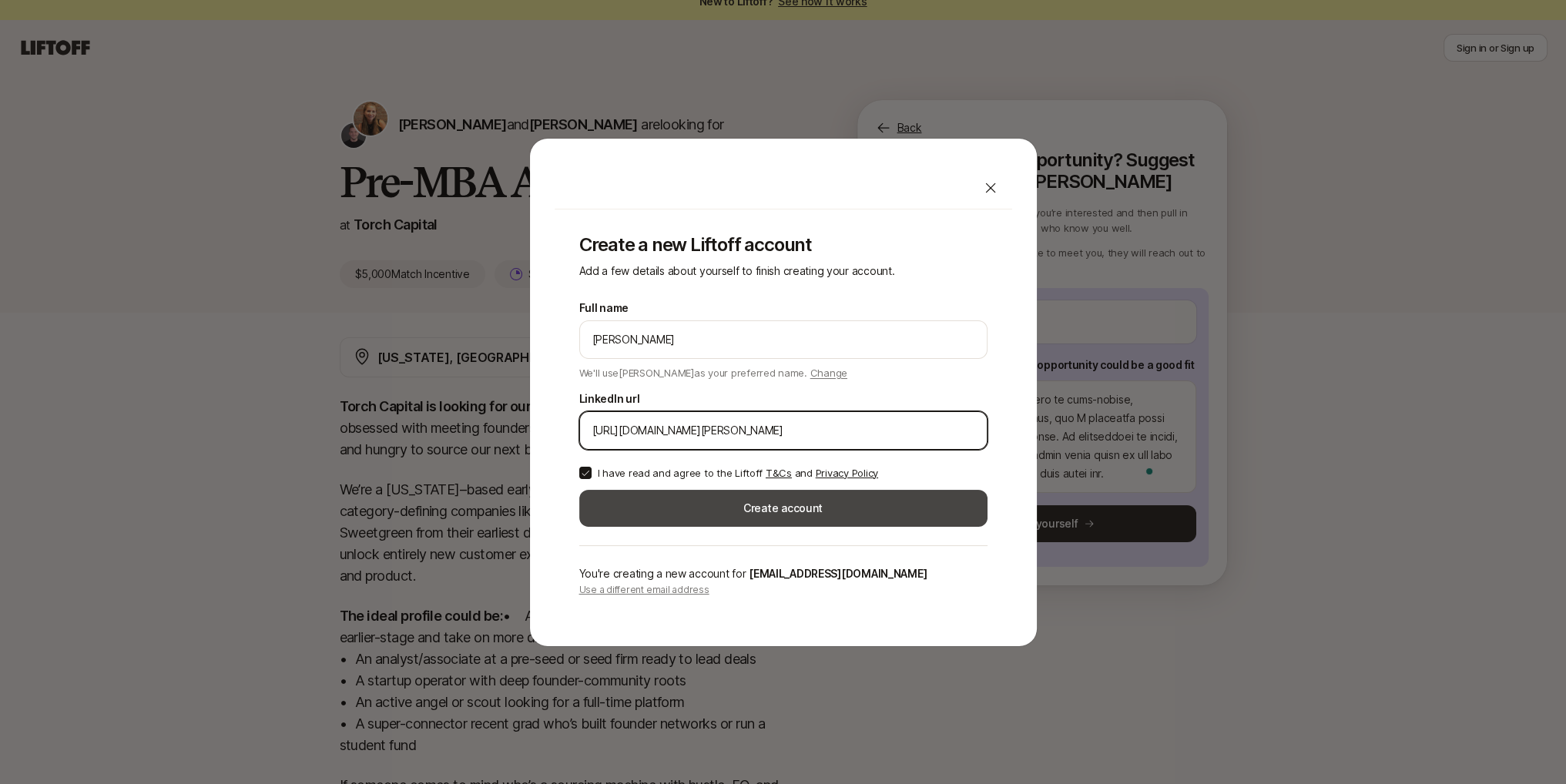
type input "[URL][DOMAIN_NAME][PERSON_NAME]"
click at [787, 511] on button "Create account" at bounding box center [783, 508] width 408 height 37
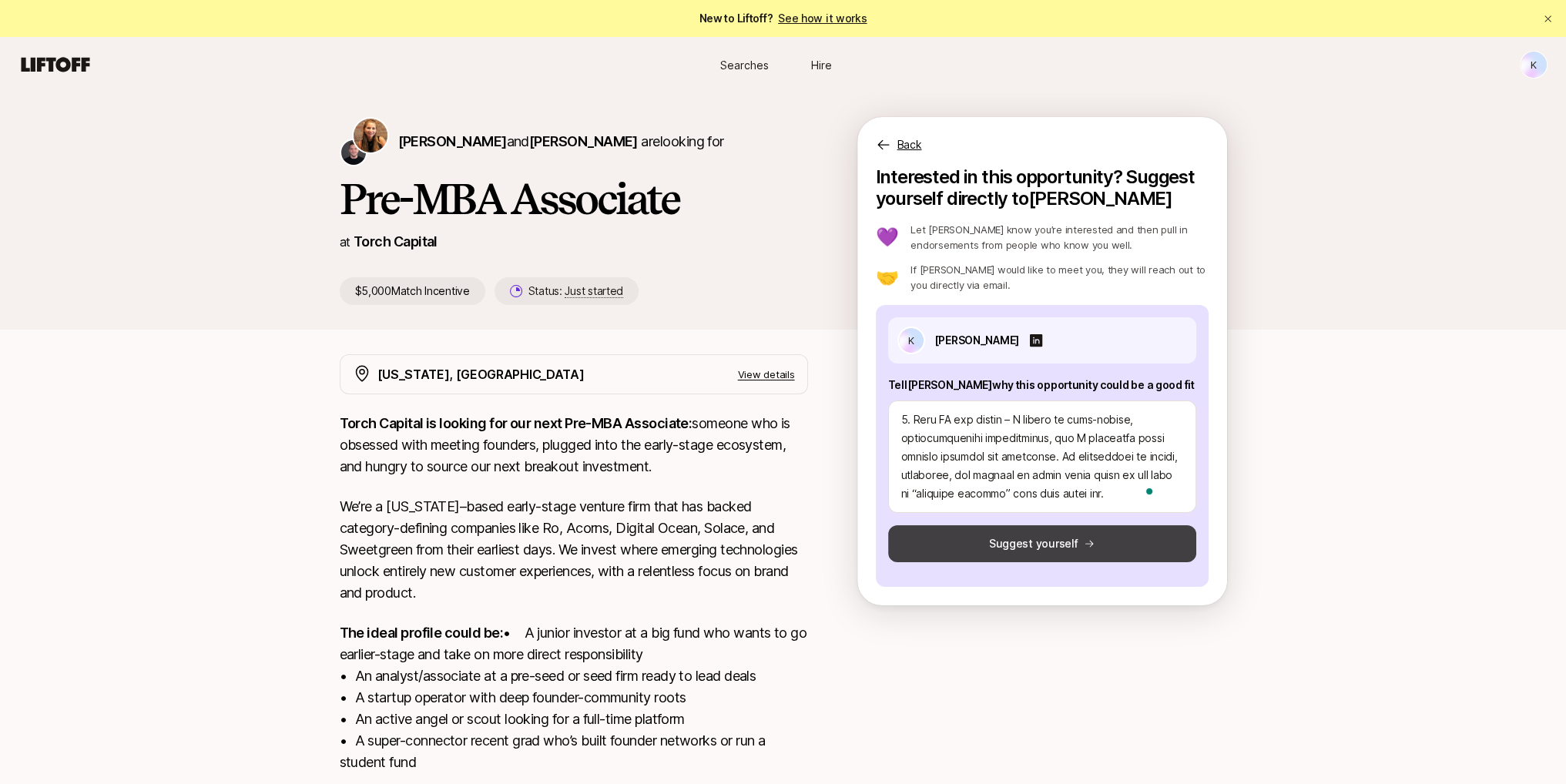
click at [1005, 546] on button "Suggest yourself" at bounding box center [1042, 543] width 308 height 37
type textarea "x"
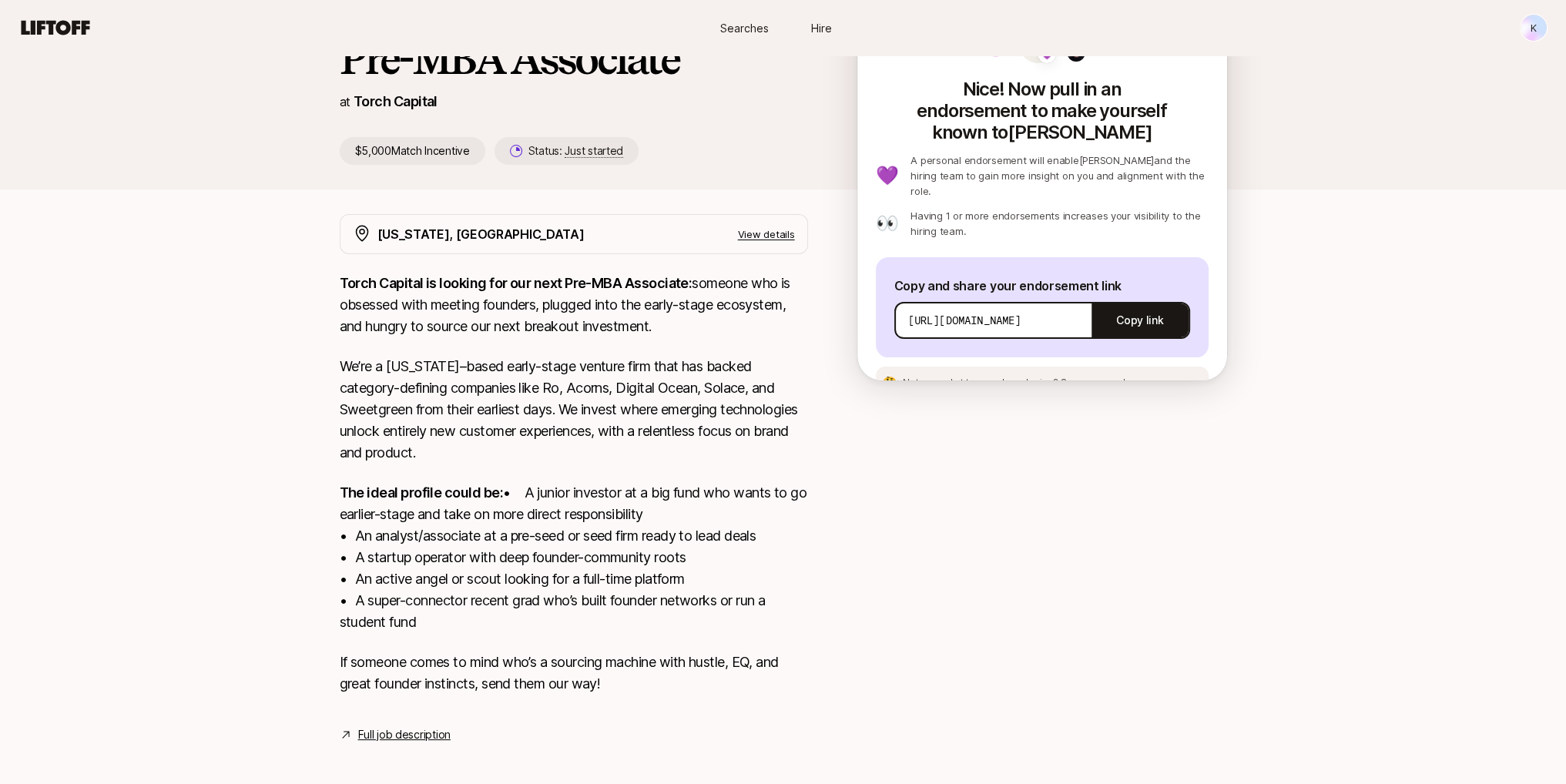
scroll to position [171, 0]
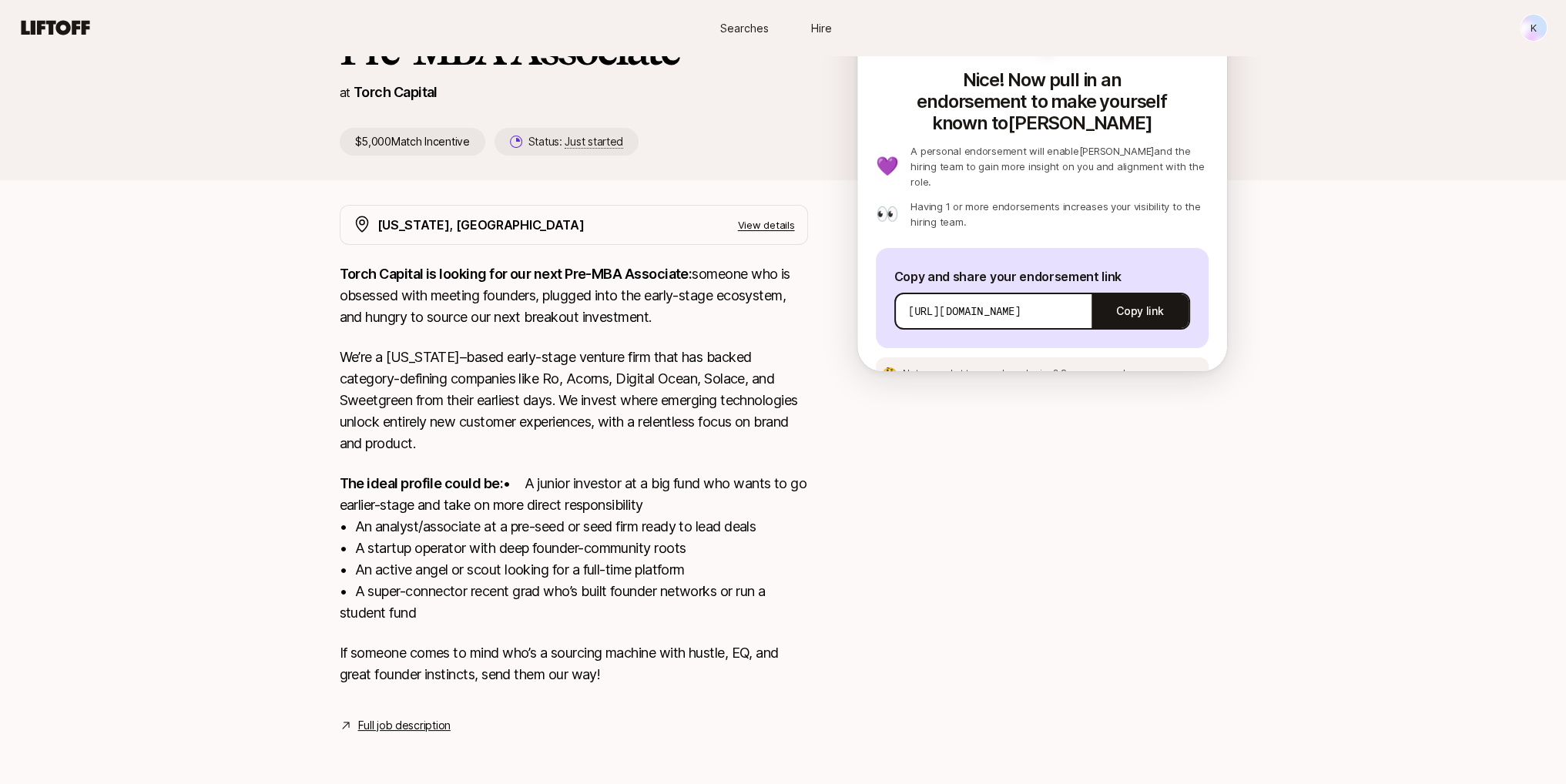
click at [391, 720] on link "Full job description" at bounding box center [404, 726] width 93 height 19
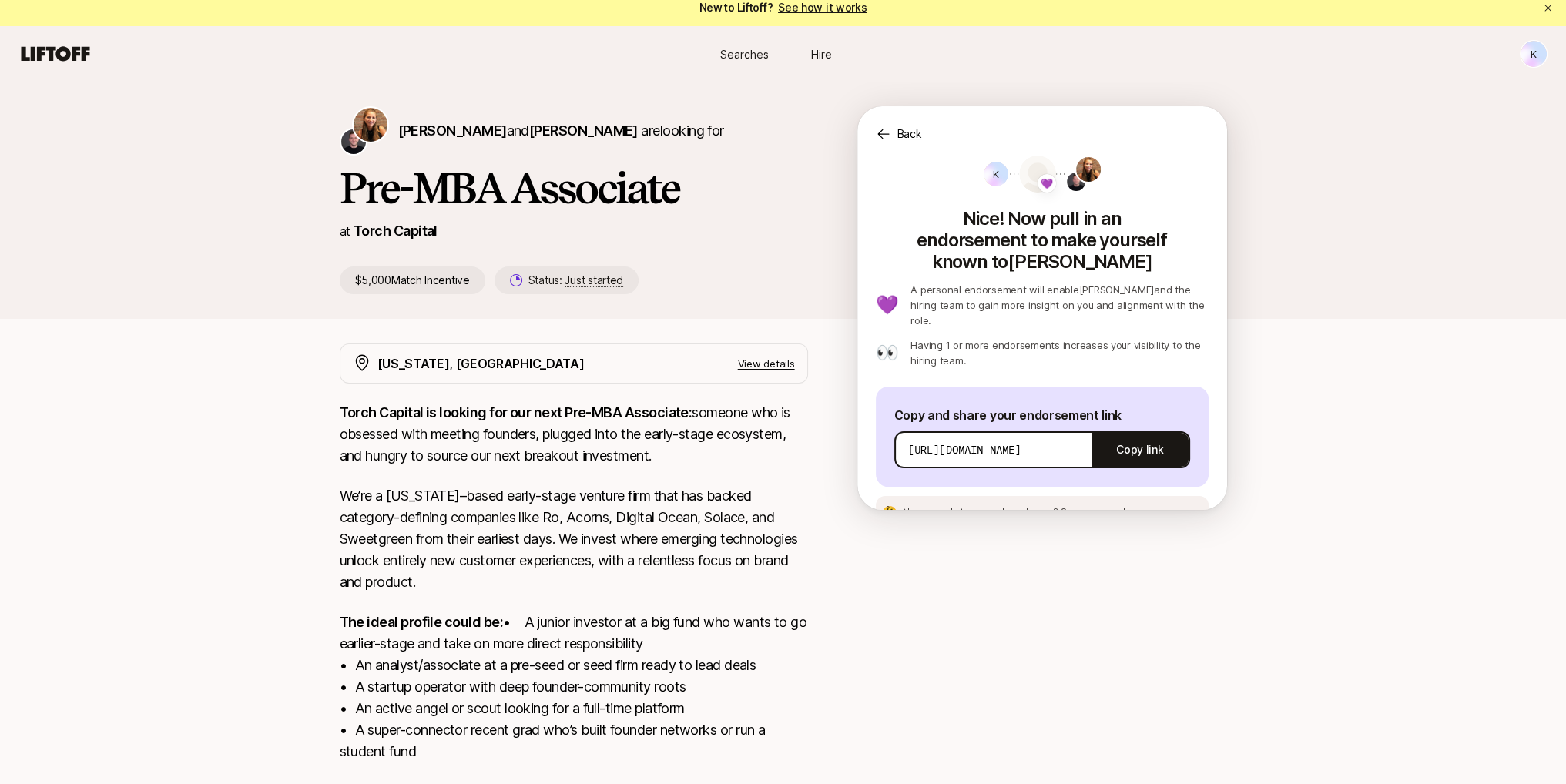
scroll to position [0, 0]
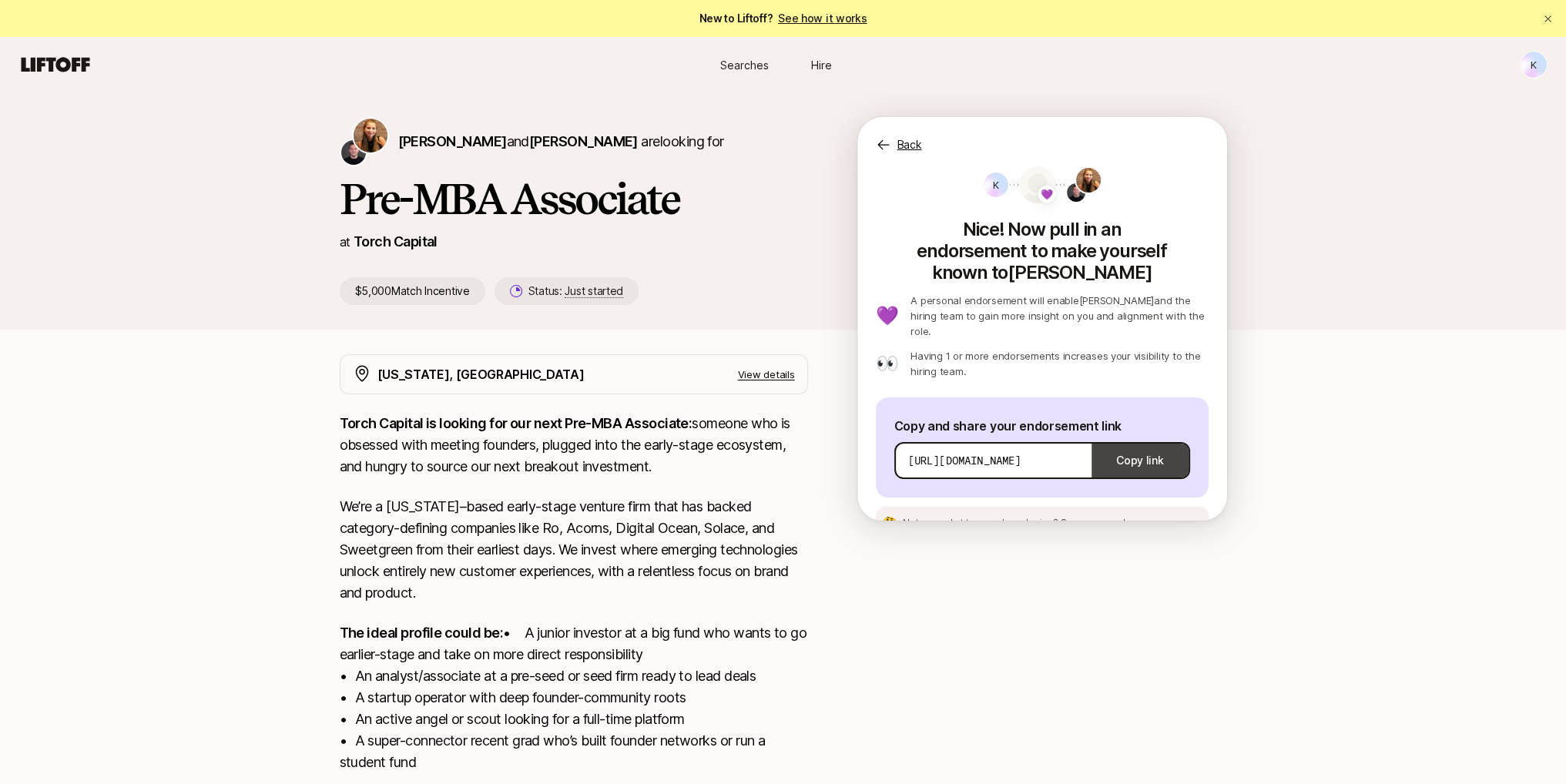
click at [1119, 439] on button "Copy link" at bounding box center [1139, 460] width 97 height 43
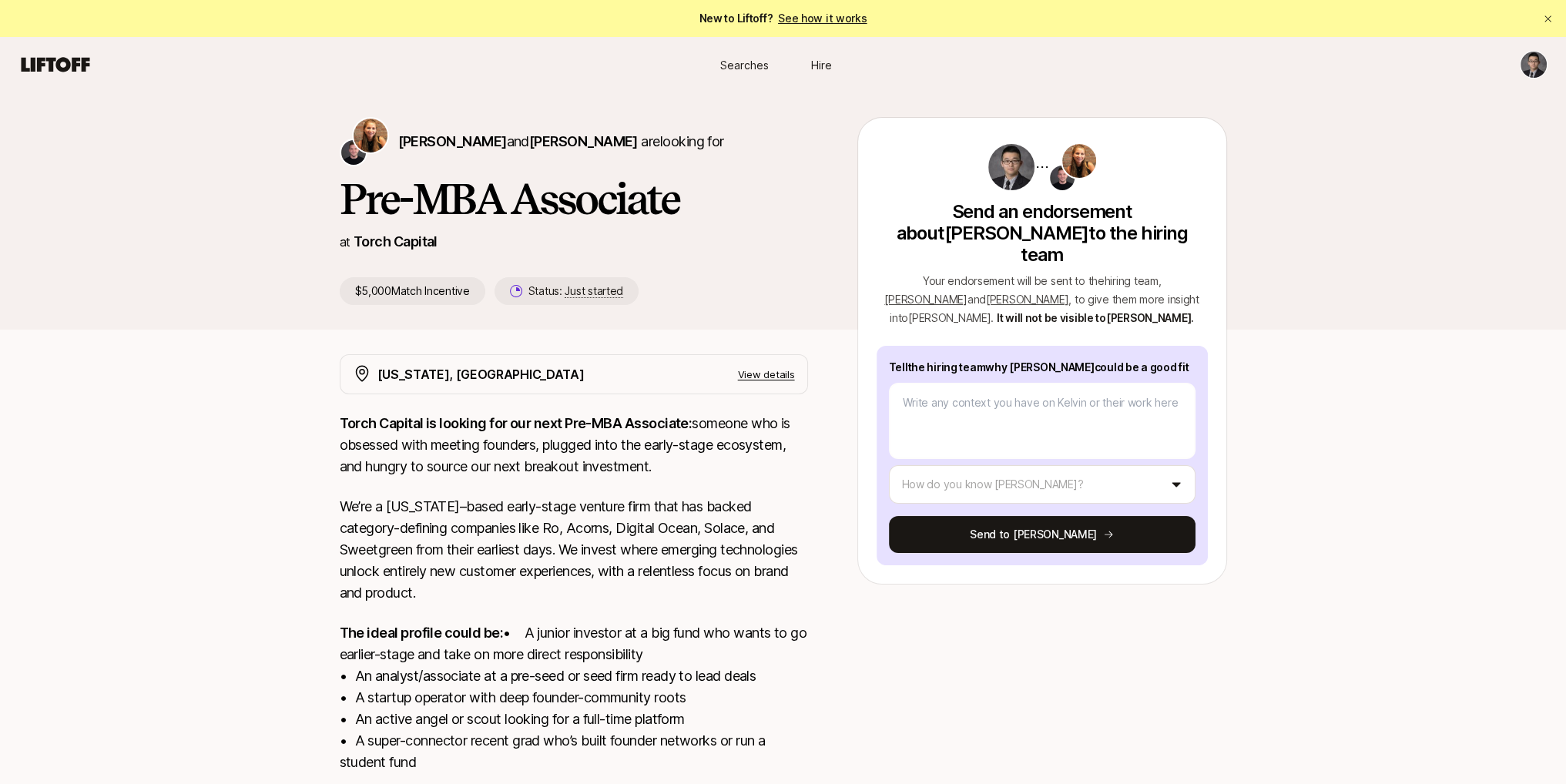
type textarea "x"
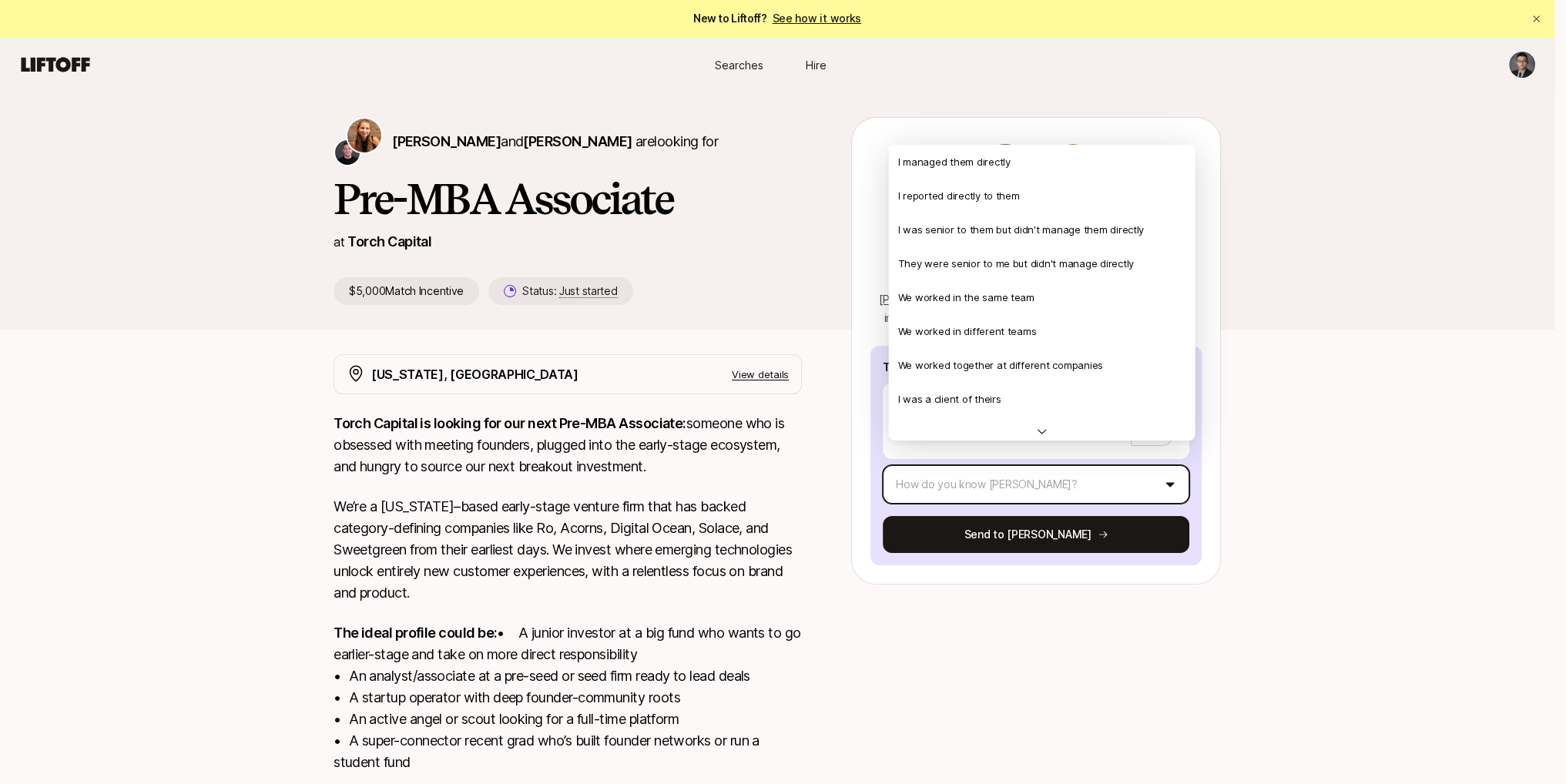
click at [970, 459] on html "New to Liftoff? See how it works Searches Hire Searches Hire [PERSON_NAME] and …" at bounding box center [783, 392] width 1566 height 784
click at [1325, 321] on html "New to Liftoff? See how it works Searches Hire Searches Hire Katie Reiner and C…" at bounding box center [783, 392] width 1566 height 784
